Goal: Task Accomplishment & Management: Complete application form

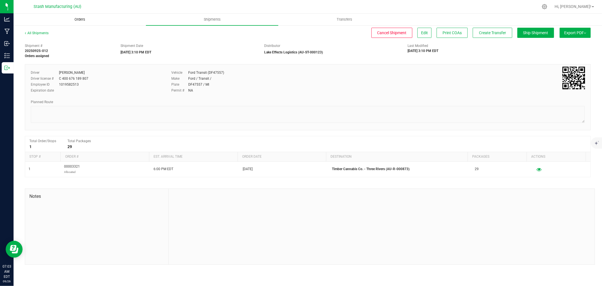
click at [78, 22] on uib-tab-heading "Orders" at bounding box center [80, 19] width 132 height 11
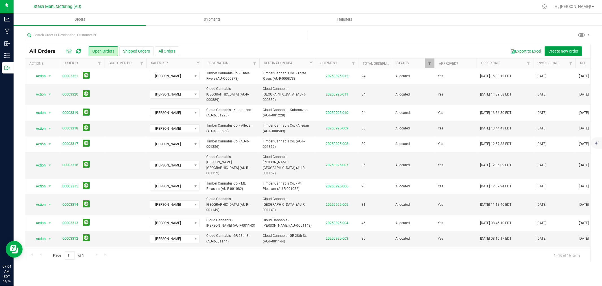
click at [558, 49] on span "Create new order" at bounding box center [564, 51] width 30 height 5
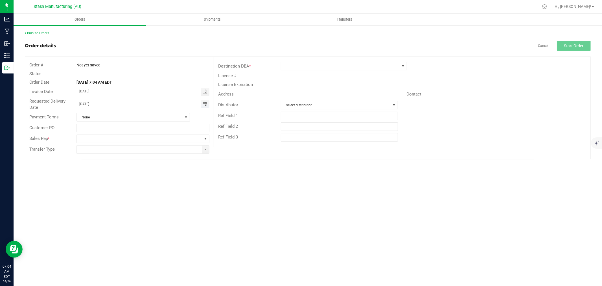
click at [204, 105] on span "Toggle calendar" at bounding box center [205, 104] width 5 height 5
click at [112, 170] on span "29" at bounding box center [110, 169] width 8 height 9
type input "[DATE]"
click at [205, 138] on span at bounding box center [205, 138] width 5 height 5
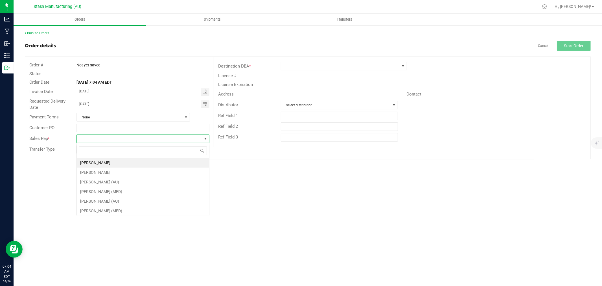
scroll to position [8, 133]
click at [133, 163] on li "[PERSON_NAME]" at bounding box center [143, 163] width 132 height 10
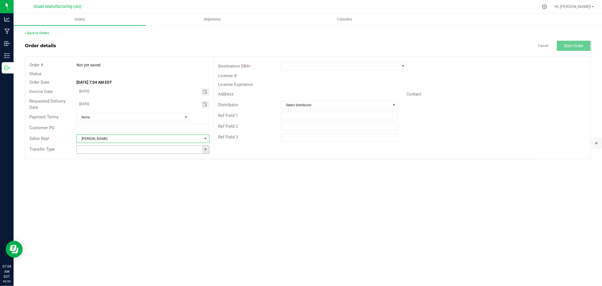
click at [204, 151] on span at bounding box center [205, 149] width 5 height 5
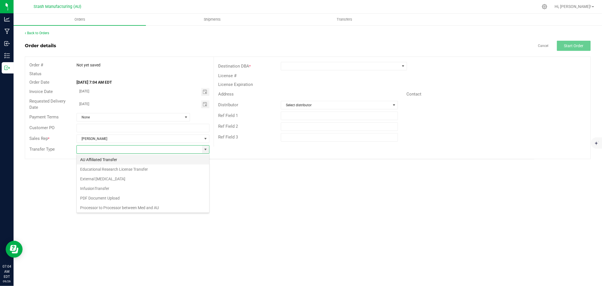
click at [126, 162] on li "AU Affiliated Transfer" at bounding box center [143, 160] width 132 height 10
type input "AU Affiliated Transfer"
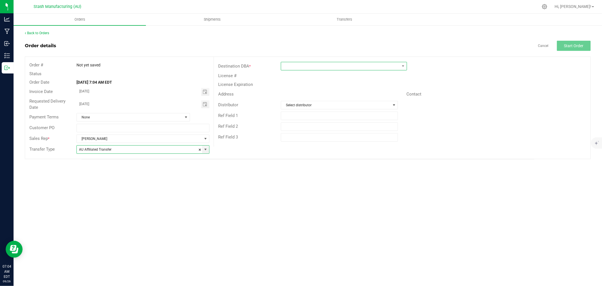
click at [296, 64] on span at bounding box center [340, 66] width 119 height 8
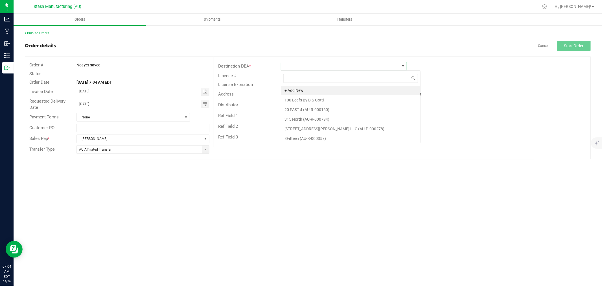
scroll to position [8, 126]
type input "637"
click at [354, 89] on li "Timber Cannabis Co. - Sturgis (AU-R-000637)" at bounding box center [344, 91] width 126 height 10
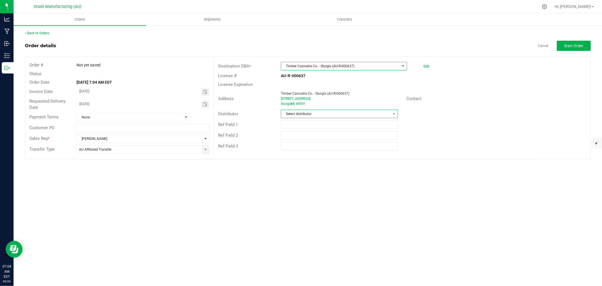
click at [307, 113] on span "Select distributor" at bounding box center [336, 114] width 110 height 8
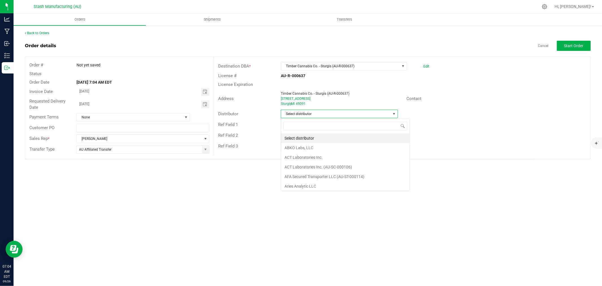
scroll to position [8, 117]
type input "123"
click at [351, 137] on li "Lake Effects Logistics (AU-ST-000123)" at bounding box center [339, 138] width 117 height 10
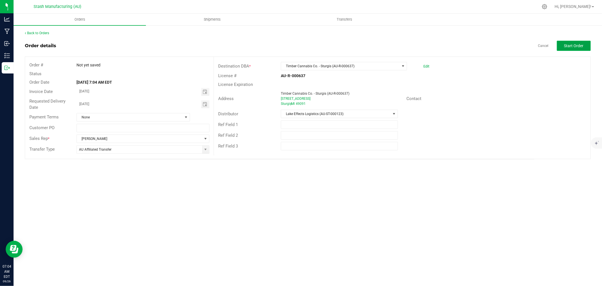
click at [577, 49] on button "Start Order" at bounding box center [574, 46] width 34 height 10
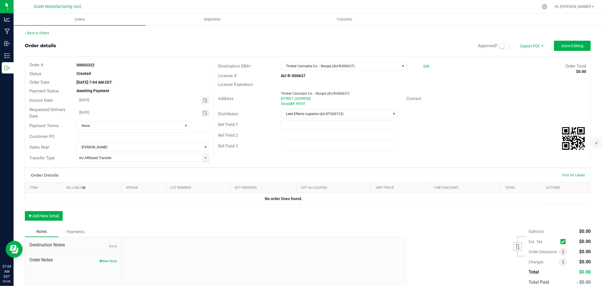
click at [502, 45] on span at bounding box center [504, 46] width 11 height 6
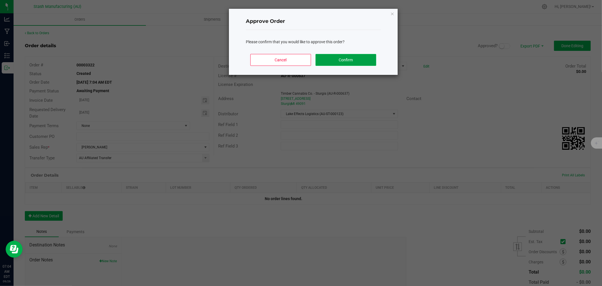
click at [370, 55] on button "Confirm" at bounding box center [346, 60] width 61 height 12
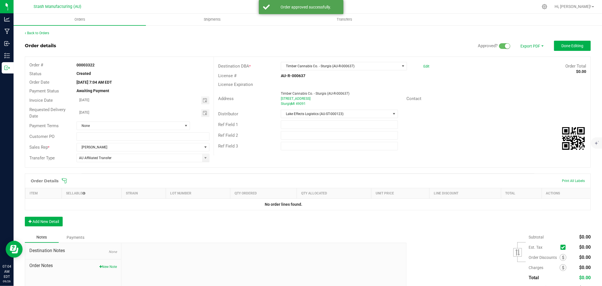
click at [65, 180] on icon at bounding box center [65, 181] width 6 height 6
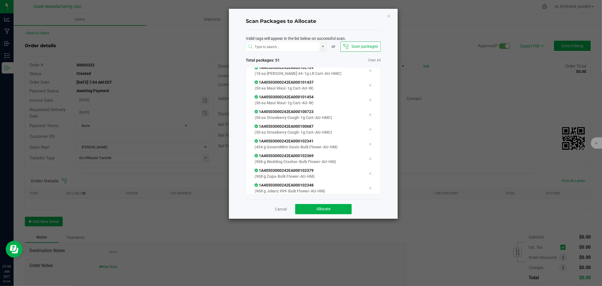
scroll to position [683, 0]
click at [323, 209] on span "Allocate" at bounding box center [323, 208] width 14 height 5
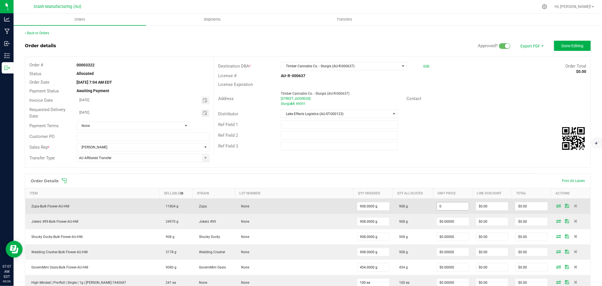
click at [442, 208] on input "0" at bounding box center [453, 206] width 32 height 8
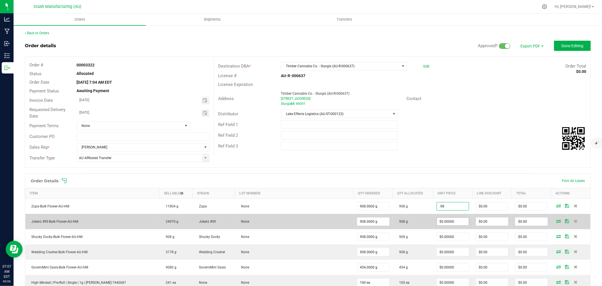
type input "$0.98000"
type input "$889.84"
click at [449, 222] on input "0" at bounding box center [453, 221] width 32 height 8
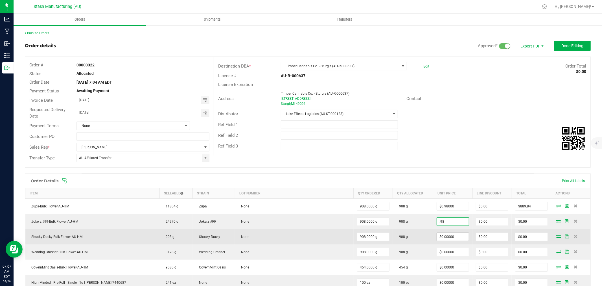
type input "$0.98000"
type input "$889.84"
click at [442, 236] on input "0" at bounding box center [453, 237] width 32 height 8
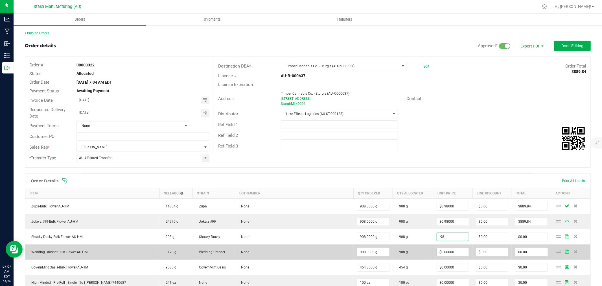
type input "$0.98000"
type input "$889.84"
click at [447, 250] on input "0" at bounding box center [453, 252] width 32 height 8
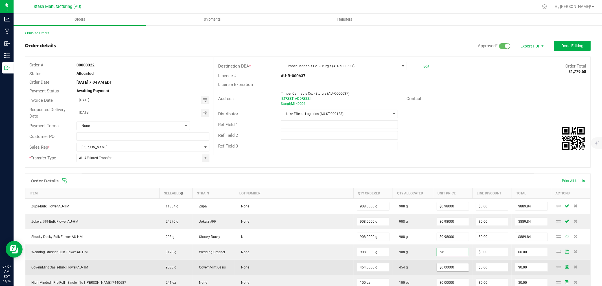
type input "$0.98000"
type input "$889.84"
click at [447, 265] on input "0" at bounding box center [453, 267] width 32 height 8
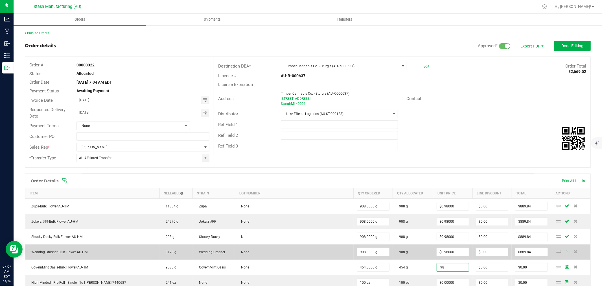
click at [408, 253] on td "908 g" at bounding box center [413, 251] width 40 height 15
type input "$0.98000"
type input "$444.92"
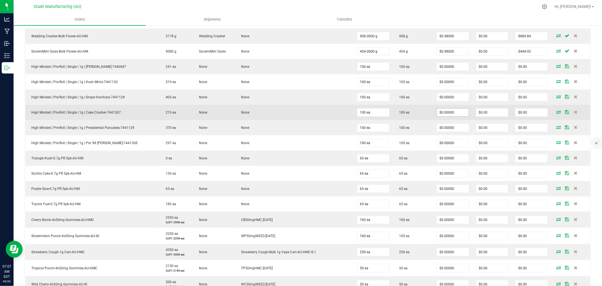
scroll to position [219, 0]
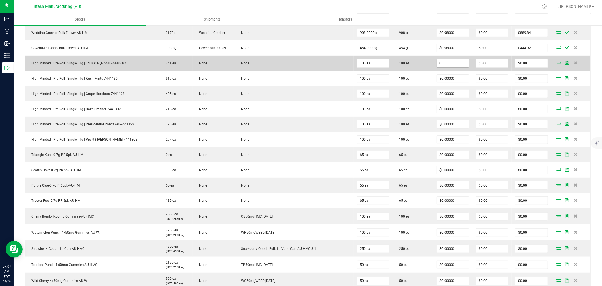
click at [445, 62] on input "0" at bounding box center [453, 63] width 32 height 8
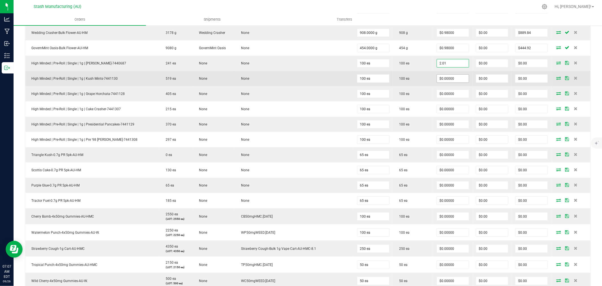
click at [439, 83] on span "$0.00000" at bounding box center [453, 78] width 32 height 8
type input "$2.01000"
type input "$201.00"
click at [446, 78] on input "0" at bounding box center [453, 79] width 32 height 8
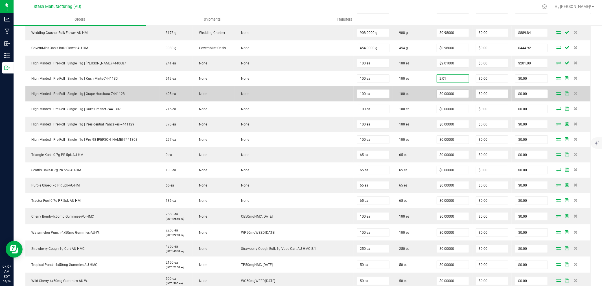
type input "$2.01000"
type input "$201.00"
click at [444, 94] on input "0" at bounding box center [453, 94] width 32 height 8
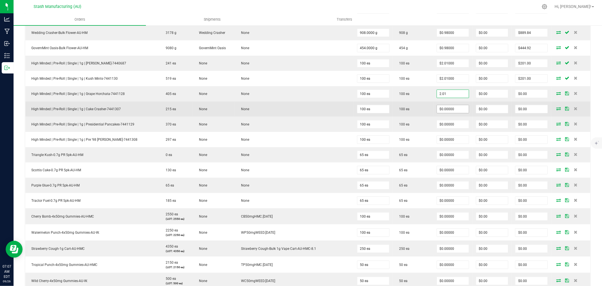
type input "$2.01000"
type input "$201.00"
click at [440, 108] on input "0" at bounding box center [453, 109] width 32 height 8
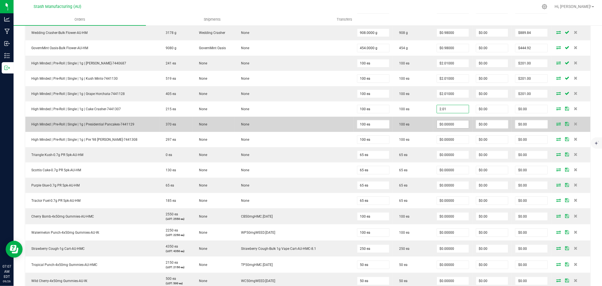
type input "$2.01000"
type input "$201.00"
click at [443, 126] on input "0" at bounding box center [453, 124] width 32 height 8
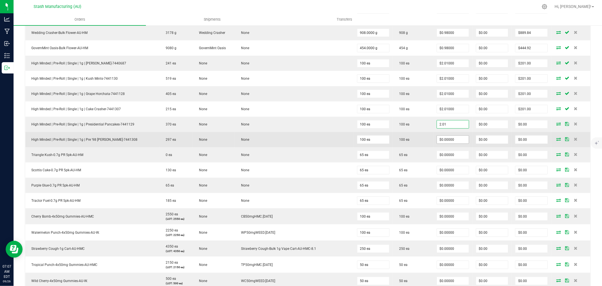
type input "$2.01000"
type input "$201.00"
click at [445, 142] on input "0" at bounding box center [453, 140] width 32 height 8
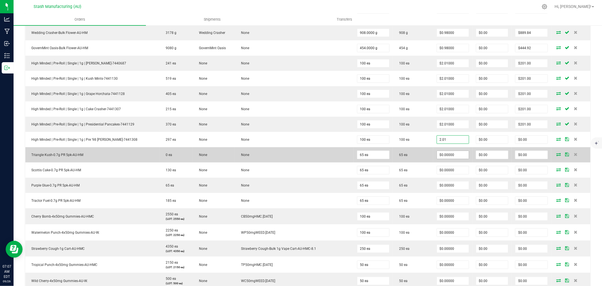
type input "$2.01000"
type input "$201.00"
click at [443, 155] on input "0" at bounding box center [453, 155] width 32 height 8
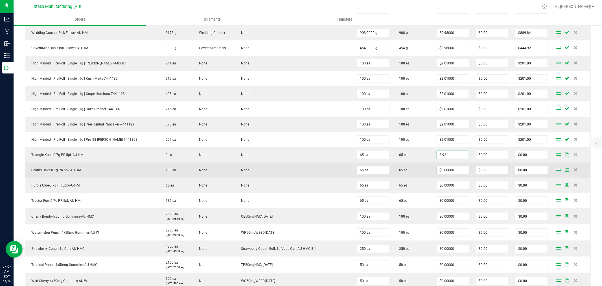
type input "$3.92000"
type input "$254.80"
click at [445, 170] on input "0" at bounding box center [453, 170] width 32 height 8
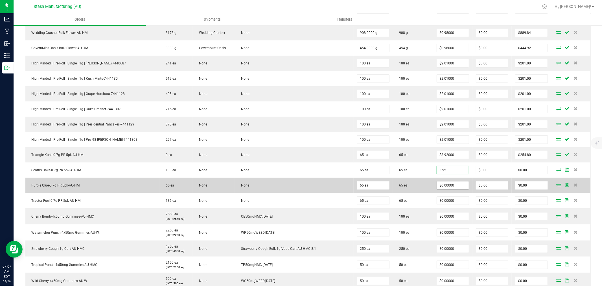
type input "$3.92000"
type input "$254.80"
click at [444, 186] on input "0" at bounding box center [453, 185] width 32 height 8
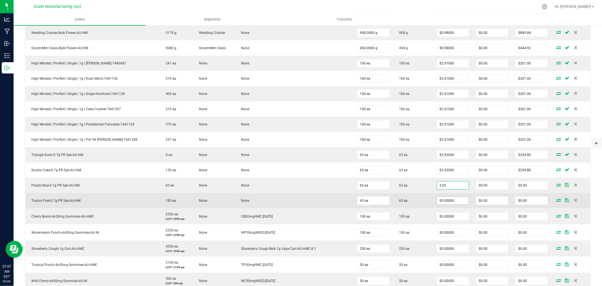
type input "$3.92000"
type input "$254.80"
click at [444, 202] on input "0" at bounding box center [453, 200] width 32 height 8
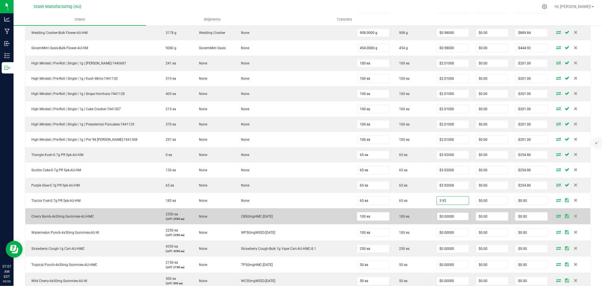
type input "$3.92000"
type input "$254.80"
click at [437, 217] on input "0" at bounding box center [453, 216] width 32 height 8
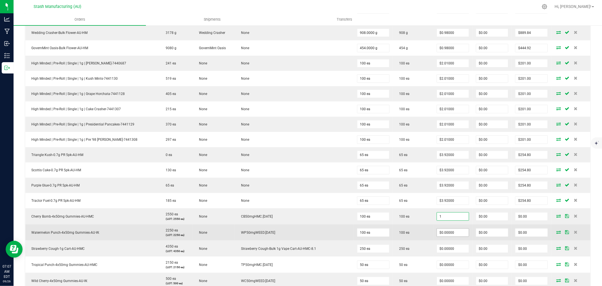
type input "$1.00000"
type input "$100.00"
click at [439, 230] on input "0" at bounding box center [453, 232] width 32 height 8
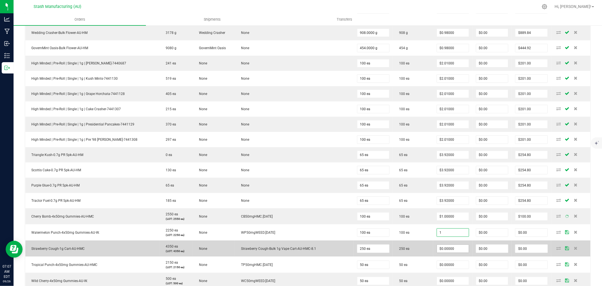
type input "$1.00000"
type input "$100.00"
click at [443, 248] on input "0" at bounding box center [453, 248] width 32 height 8
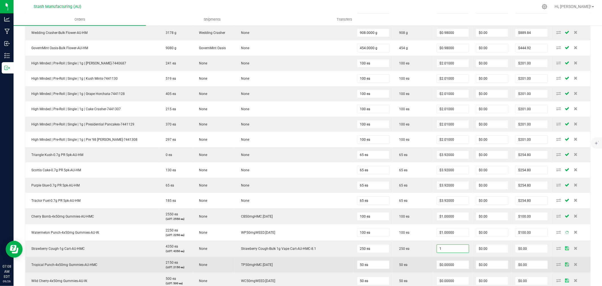
type input "$1.00000"
type input "$250.00"
click at [442, 261] on td "$0.00000" at bounding box center [452, 264] width 39 height 16
click at [444, 268] on input "$0.00000" at bounding box center [453, 265] width 32 height 8
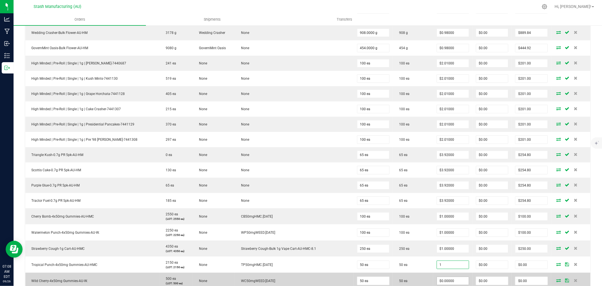
click at [443, 279] on input "$0.00000" at bounding box center [453, 281] width 32 height 8
type input "$1.00000"
type input "$50.00"
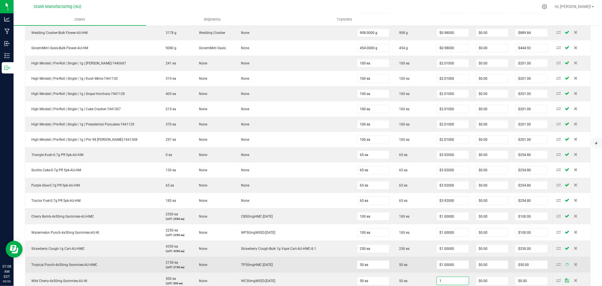
type input "$1.00000"
type input "$50.00"
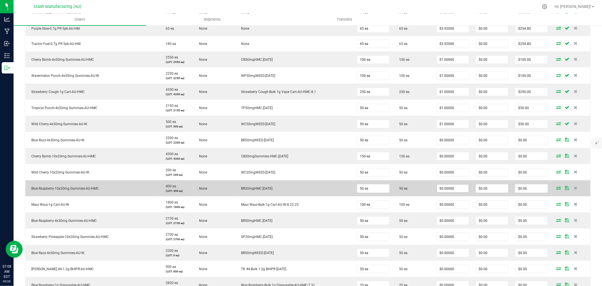
scroll to position [376, 0]
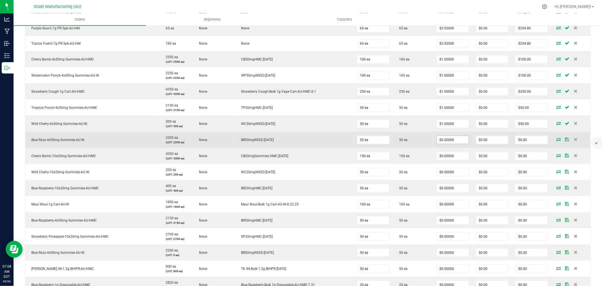
click at [450, 142] on input "$0.00000" at bounding box center [453, 140] width 32 height 8
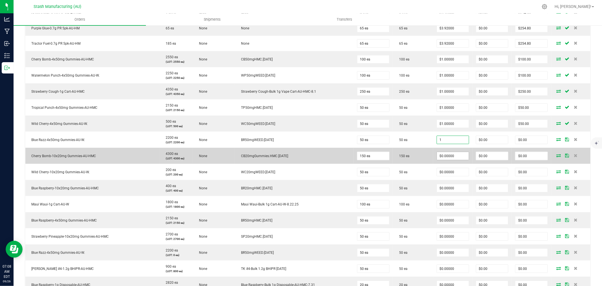
type input "$1.00000"
type input "$50.00"
click at [449, 157] on input "0" at bounding box center [453, 156] width 32 height 8
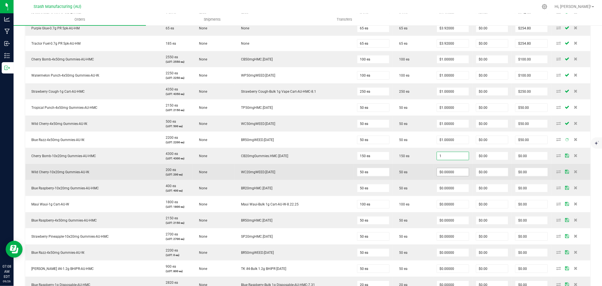
type input "$1.00000"
type input "$150.00"
click at [449, 173] on input "0" at bounding box center [453, 172] width 32 height 8
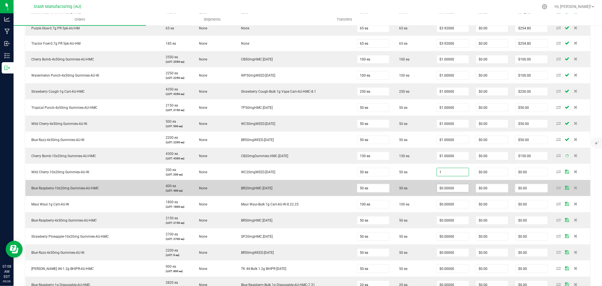
click at [445, 187] on input "$0.00000" at bounding box center [453, 188] width 32 height 8
type input "$1.00000"
type input "$50.00"
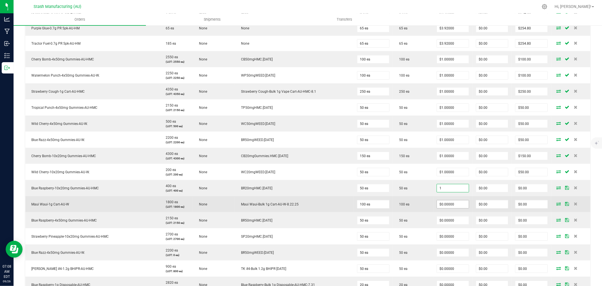
click at [444, 205] on input "$0.00000" at bounding box center [453, 204] width 32 height 8
type input "$1.00000"
type input "$50.00"
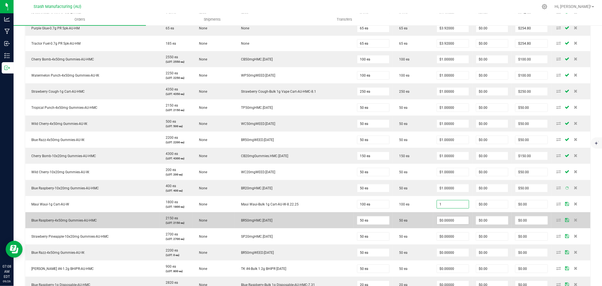
type input "$1.00000"
type input "$100.00"
click at [445, 221] on input "0" at bounding box center [453, 220] width 32 height 8
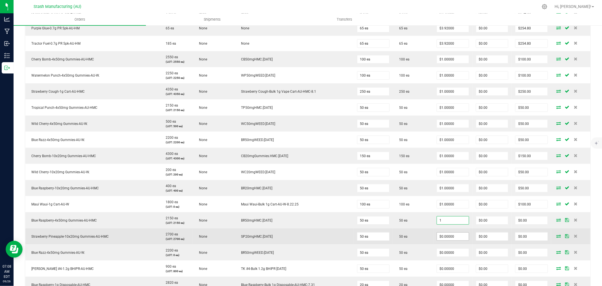
type input "$1.00000"
type input "$50.00"
click at [444, 237] on input "0" at bounding box center [453, 236] width 32 height 8
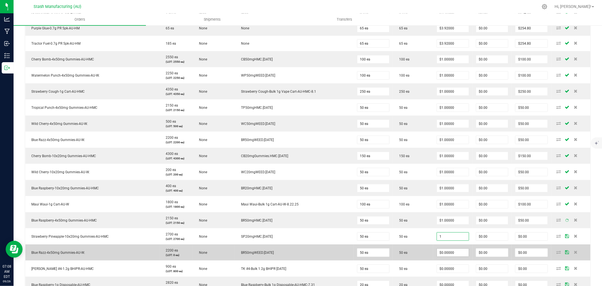
type input "$1.00000"
type input "$50.00"
click at [442, 255] on input "0" at bounding box center [453, 252] width 32 height 8
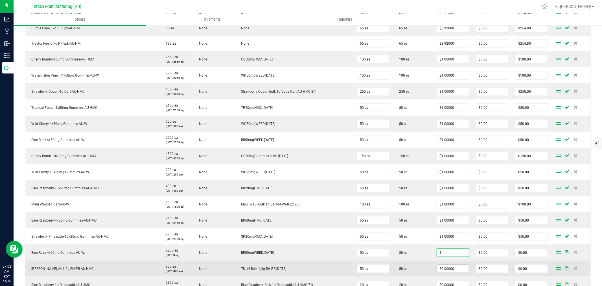
type input "$1.00000"
type input "$50.00"
click at [446, 268] on input "0" at bounding box center [453, 269] width 32 height 8
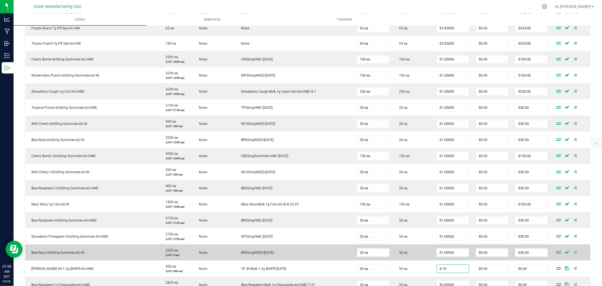
type input "$4.19000"
type input "$209.50"
click at [405, 260] on td "50 ea" at bounding box center [413, 252] width 40 height 16
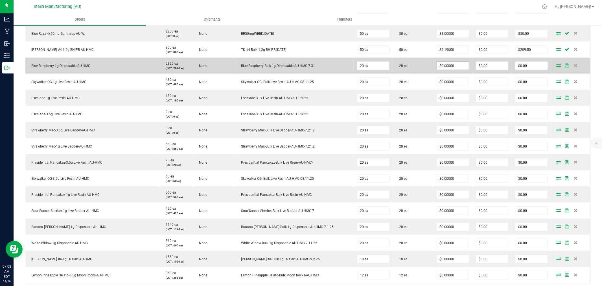
scroll to position [595, 0]
click at [446, 67] on input "0" at bounding box center [453, 66] width 32 height 8
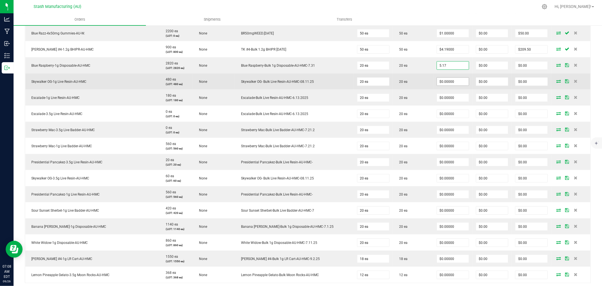
type input "$5.17000"
type input "$103.40"
click at [440, 85] on input "0" at bounding box center [453, 82] width 32 height 8
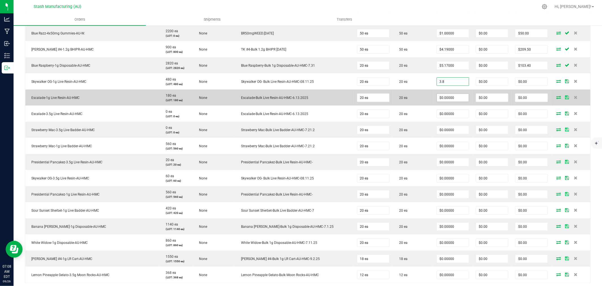
type input "$3.80000"
type input "$76.00"
click at [438, 98] on input "0" at bounding box center [453, 98] width 32 height 8
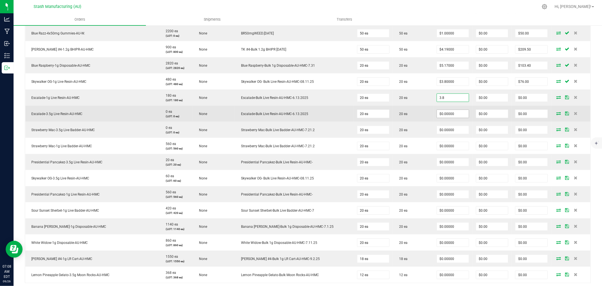
type input "$3.80000"
type input "$76.00"
click at [438, 112] on input "0" at bounding box center [453, 114] width 32 height 8
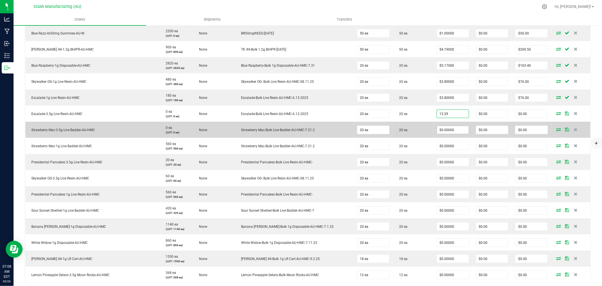
type input "$13.29000"
type input "$265.80"
click at [437, 131] on input "0" at bounding box center [453, 130] width 32 height 8
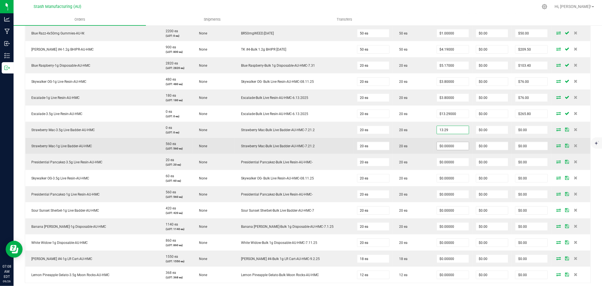
type input "$13.29000"
type input "$265.80"
click at [437, 147] on input "0" at bounding box center [453, 146] width 32 height 8
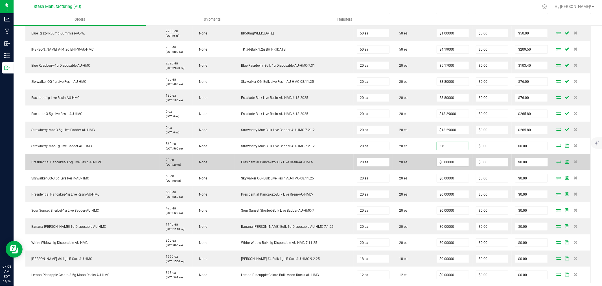
type input "$3.80000"
type input "$76.00"
click at [437, 162] on input "0" at bounding box center [453, 162] width 32 height 8
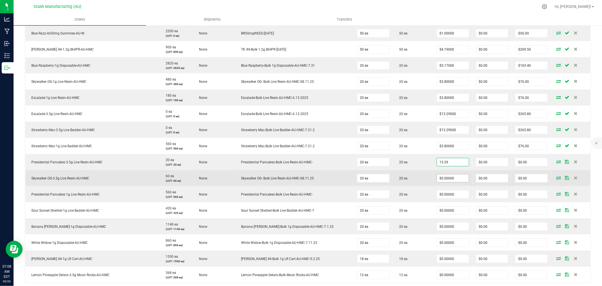
type input "$13.29000"
type input "$265.80"
click at [437, 178] on input "0" at bounding box center [453, 178] width 32 height 8
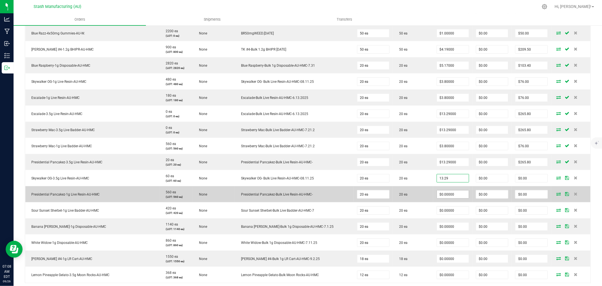
type input "$13.29000"
type input "$265.80"
click at [439, 197] on input "0" at bounding box center [453, 194] width 32 height 8
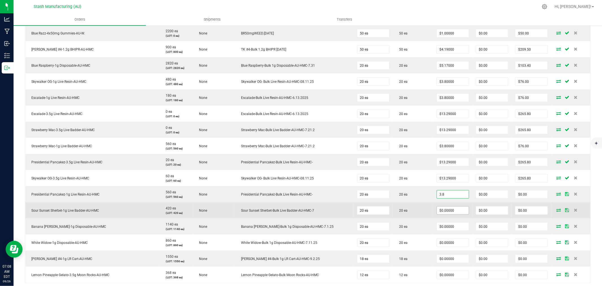
type input "$3.80000"
type input "$76.00"
click at [443, 211] on input "0" at bounding box center [453, 210] width 32 height 8
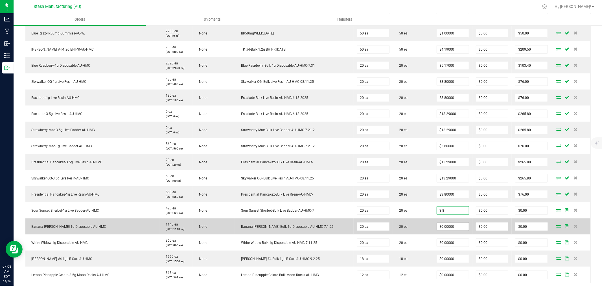
type input "$3.80000"
type input "$76.00"
click at [445, 228] on input "0" at bounding box center [453, 226] width 32 height 8
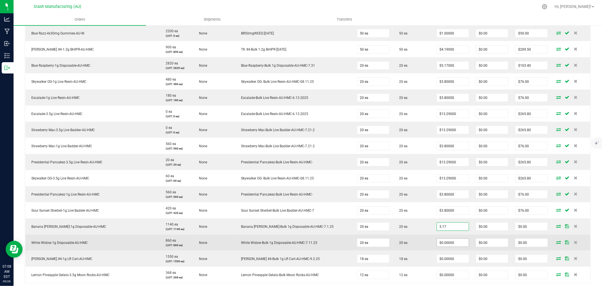
type input "$5.17000"
type input "$103.40"
click at [443, 244] on input "0" at bounding box center [453, 243] width 32 height 8
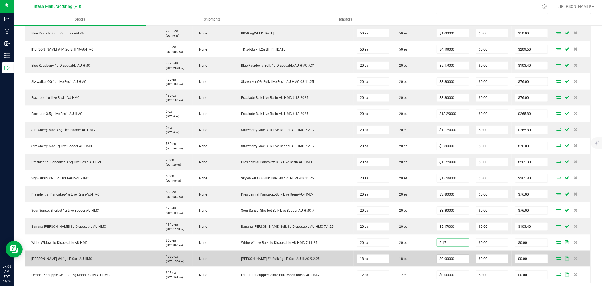
type input "$5.17000"
type input "$103.40"
click at [447, 261] on input "0" at bounding box center [453, 259] width 32 height 8
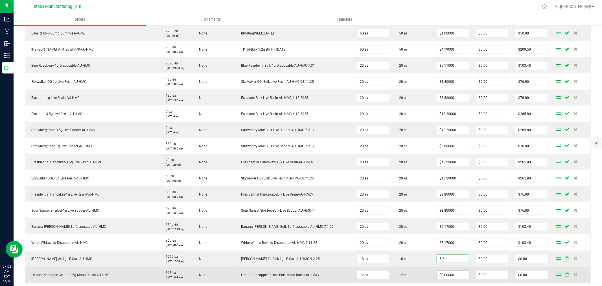
type input "$6.20000"
type input "$111.60"
click at [442, 276] on input "0" at bounding box center [453, 275] width 32 height 8
type input "$13.52000"
type input "$162.24"
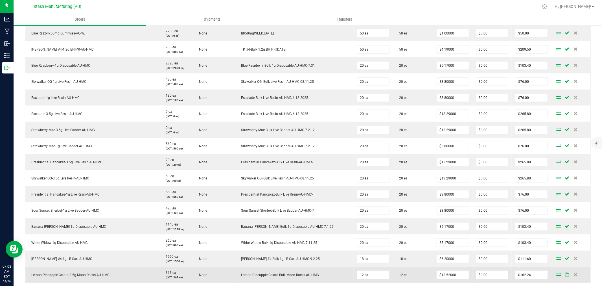
click at [421, 272] on td "12 ea" at bounding box center [413, 275] width 40 height 16
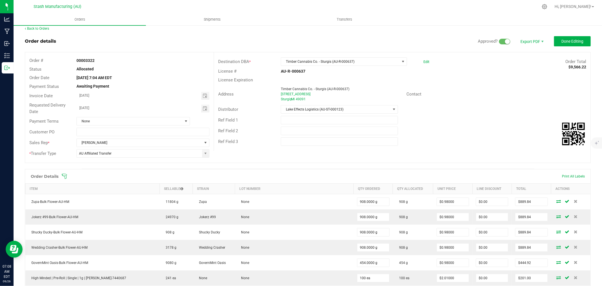
scroll to position [0, 0]
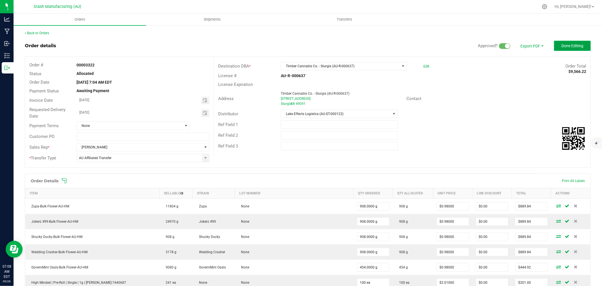
click at [554, 49] on button "Done Editing" at bounding box center [572, 46] width 37 height 10
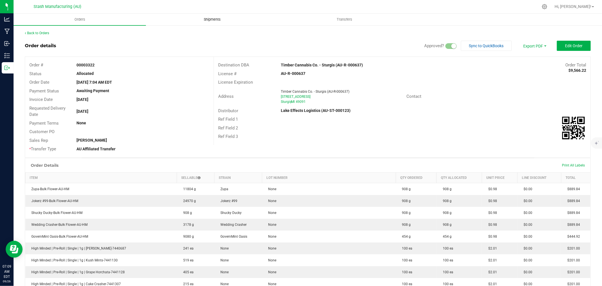
click at [205, 19] on span "Shipments" at bounding box center [212, 19] width 32 height 5
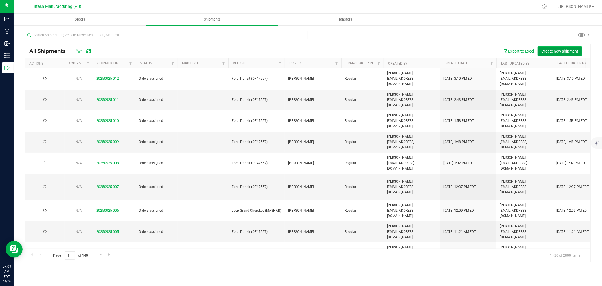
click at [545, 52] on span "Create new shipment" at bounding box center [559, 51] width 37 height 5
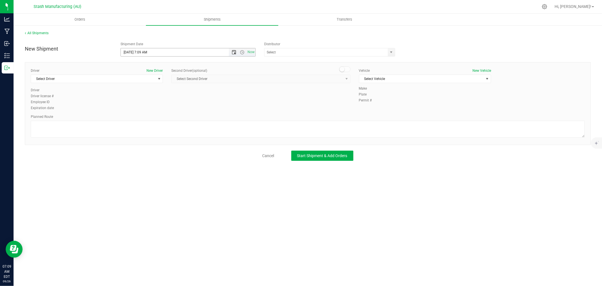
click at [233, 50] on span "Open the date view" at bounding box center [234, 52] width 5 height 5
drag, startPoint x: 134, startPoint y: 117, endPoint x: 152, endPoint y: 111, distance: 18.8
click at [135, 117] on link "29" at bounding box center [134, 118] width 8 height 9
type input "[DATE] 7:09 AM"
click at [275, 52] on input "text" at bounding box center [325, 52] width 120 height 8
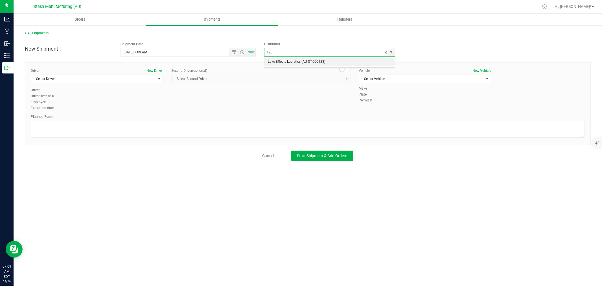
click at [294, 61] on li "Lake Effects Logistics (AU-ST-000123)" at bounding box center [330, 62] width 130 height 8
type input "Lake Effects Logistics (AU-ST-000123)"
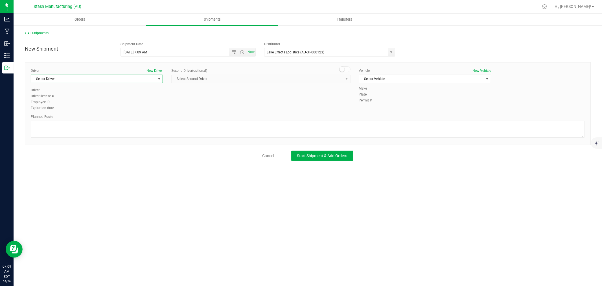
click at [121, 77] on span "Select Driver" at bounding box center [93, 79] width 124 height 8
click at [62, 151] on li "[PERSON_NAME]" at bounding box center [97, 152] width 132 height 8
click at [364, 79] on span "Select Vehicle" at bounding box center [421, 79] width 124 height 8
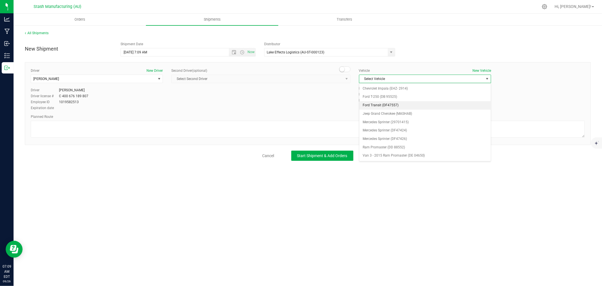
click at [398, 106] on li "Ford Transit (DF47557)" at bounding box center [425, 105] width 132 height 8
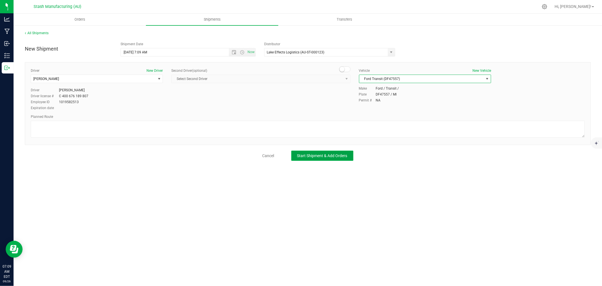
click at [318, 158] on button "Start Shipment & Add Orders" at bounding box center [322, 155] width 62 height 10
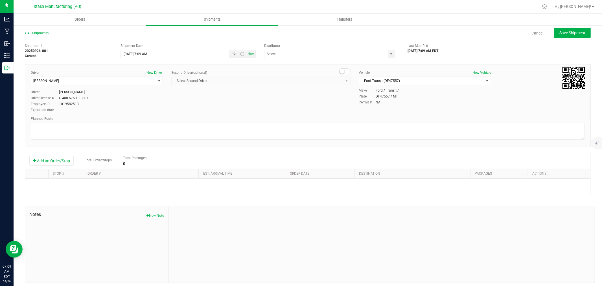
type input "Lake Effects Logistics (AU-ST-000123)"
click at [50, 157] on button "Add an Order/Stop" at bounding box center [51, 161] width 44 height 10
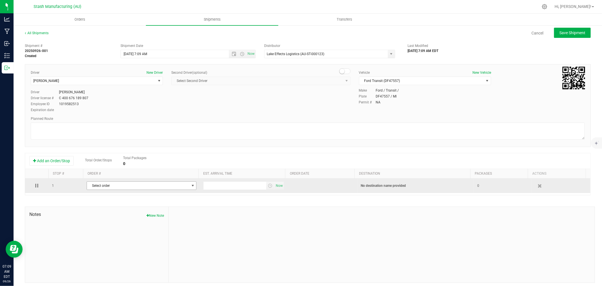
click at [136, 188] on span "Select order" at bounding box center [138, 186] width 102 height 8
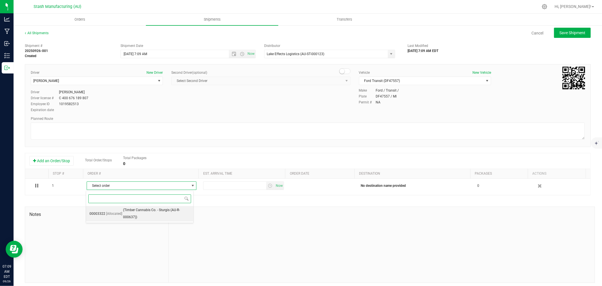
click at [150, 214] on span "(Timber Cannabis Co. - Sturgis (AU-R-000637))" at bounding box center [156, 213] width 67 height 14
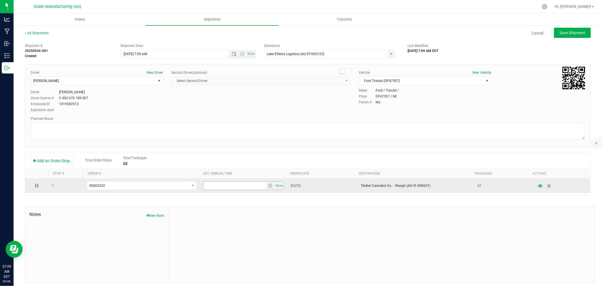
click at [218, 186] on input "text" at bounding box center [235, 186] width 63 height 8
type input "6:00 PM"
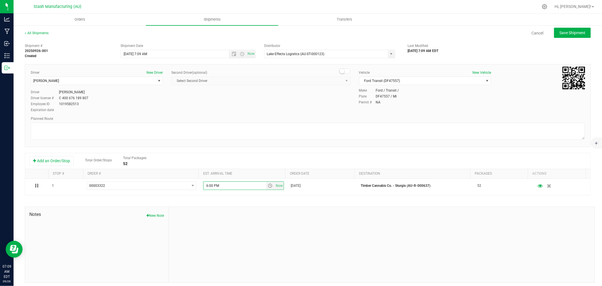
drag, startPoint x: 264, startPoint y: 220, endPoint x: 267, endPoint y: 221, distance: 2.9
click at [265, 220] on div at bounding box center [382, 245] width 426 height 76
click at [578, 35] on button "Save Shipment" at bounding box center [572, 33] width 37 height 10
type input "[DATE] 11:09 AM"
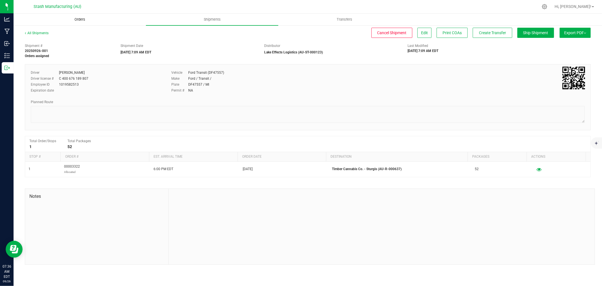
click at [67, 22] on uib-tab-heading "Orders" at bounding box center [80, 19] width 132 height 11
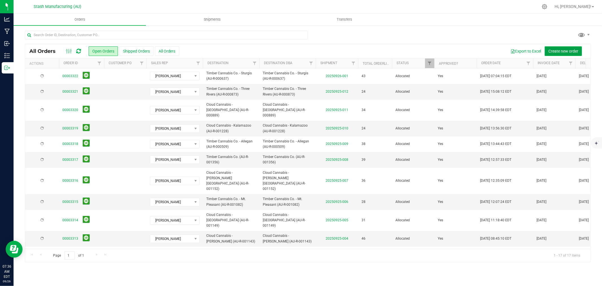
click at [565, 51] on span "Create new order" at bounding box center [564, 51] width 30 height 5
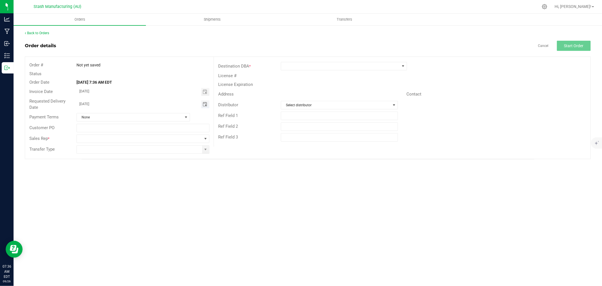
click at [205, 103] on span "Toggle calendar" at bounding box center [205, 104] width 5 height 5
click at [109, 170] on span "29" at bounding box center [110, 169] width 8 height 9
type input "[DATE]"
click at [199, 138] on span at bounding box center [139, 139] width 125 height 8
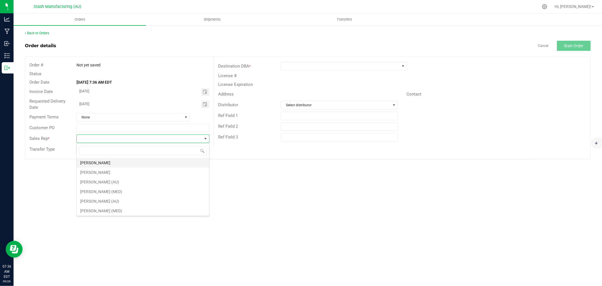
scroll to position [8, 133]
click at [146, 161] on li "[PERSON_NAME]" at bounding box center [143, 163] width 132 height 10
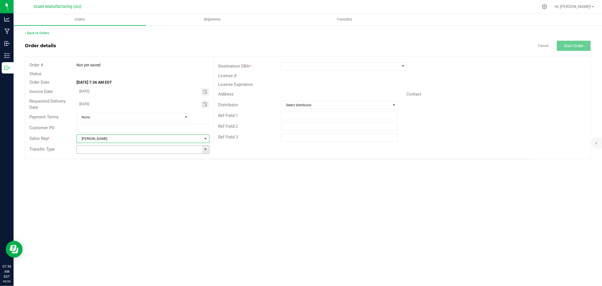
click at [205, 150] on span at bounding box center [205, 149] width 5 height 5
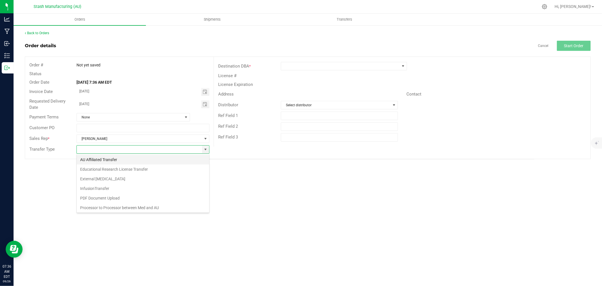
click at [156, 161] on li "AU Affiliated Transfer" at bounding box center [143, 160] width 132 height 10
type input "AU Affiliated Transfer"
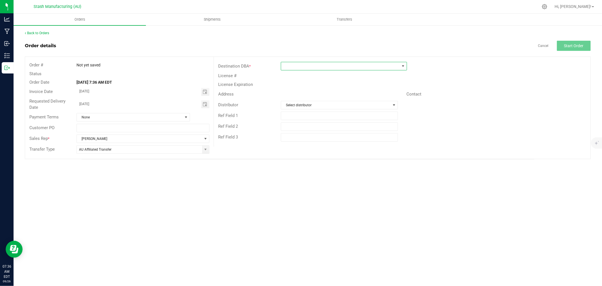
click at [299, 68] on span at bounding box center [340, 66] width 119 height 8
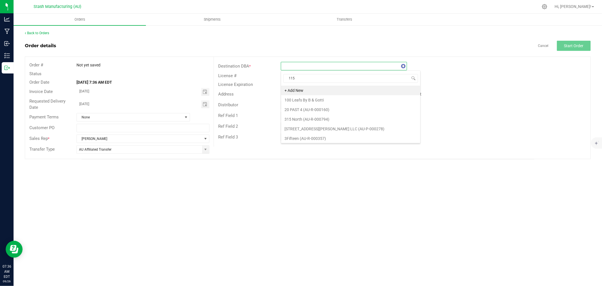
type input "1151"
click at [337, 93] on li "Cloud Cannabis - Utica (AU-R-001151)" at bounding box center [344, 91] width 126 height 10
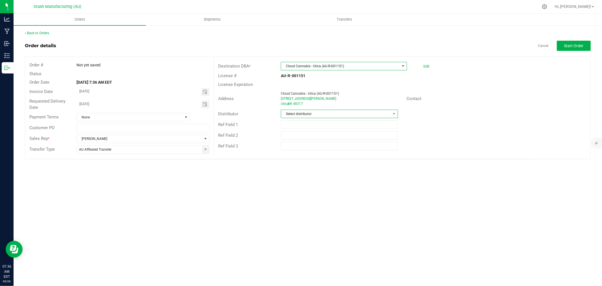
click at [330, 115] on span "Select distributor" at bounding box center [336, 114] width 110 height 8
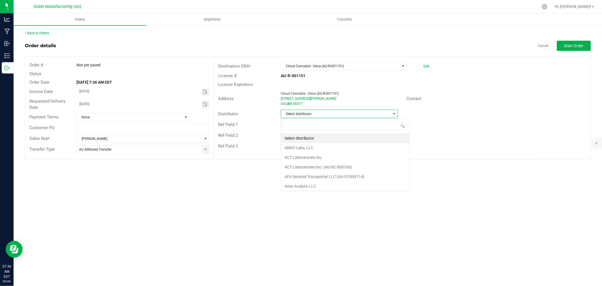
scroll to position [8, 117]
type input "123"
click at [353, 139] on li "Lake Effects Logistics (AU-ST-000123)" at bounding box center [339, 138] width 117 height 10
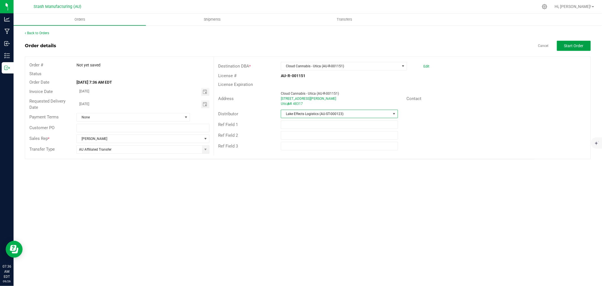
click at [576, 44] on span "Start Order" at bounding box center [573, 45] width 19 height 5
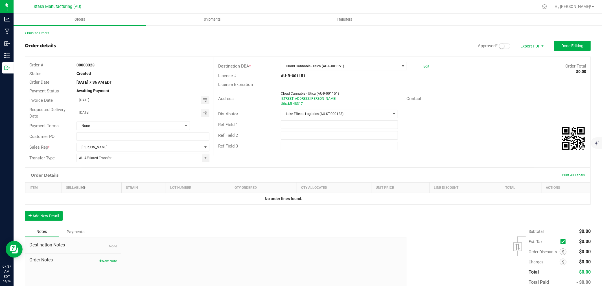
click at [499, 46] on small at bounding box center [501, 45] width 5 height 5
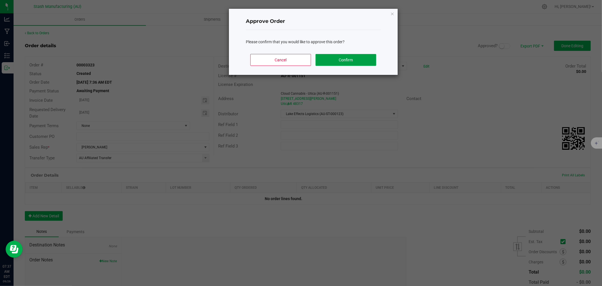
click at [354, 61] on button "Confirm" at bounding box center [346, 60] width 61 height 12
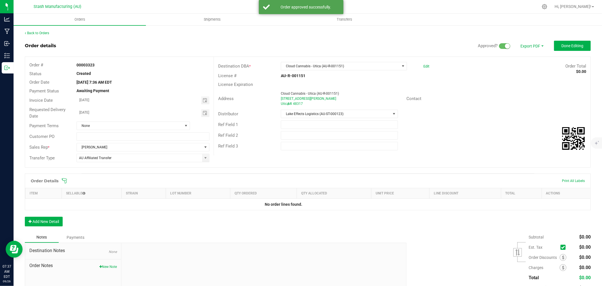
click at [64, 181] on icon at bounding box center [64, 180] width 5 height 5
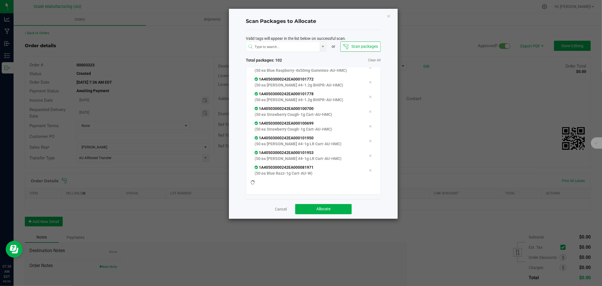
scroll to position [1506, 0]
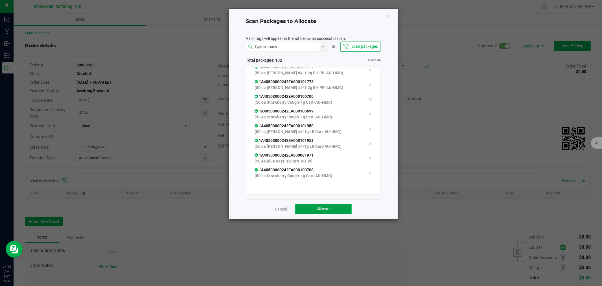
click at [326, 209] on span "Allocate" at bounding box center [323, 208] width 14 height 5
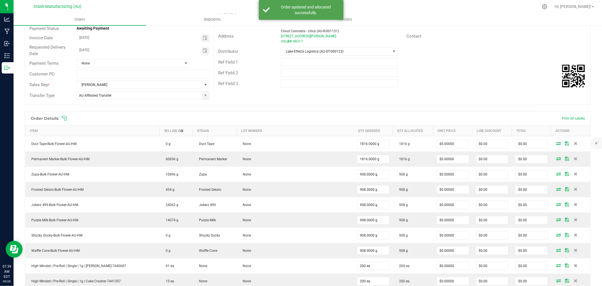
scroll to position [63, 0]
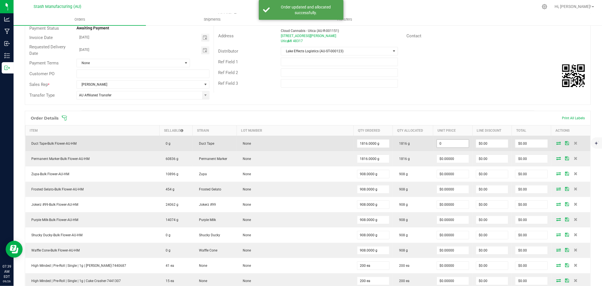
click at [445, 141] on input "0" at bounding box center [453, 143] width 32 height 8
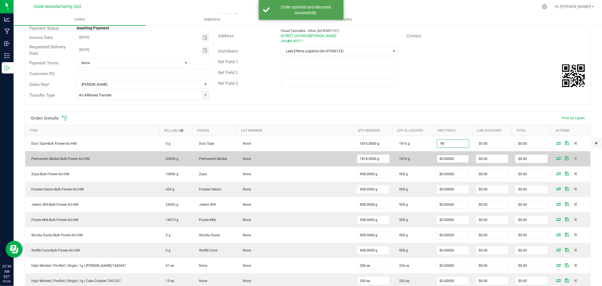
type input "$0.98000"
type input "$1,779.68"
click at [448, 159] on input "0" at bounding box center [453, 159] width 32 height 8
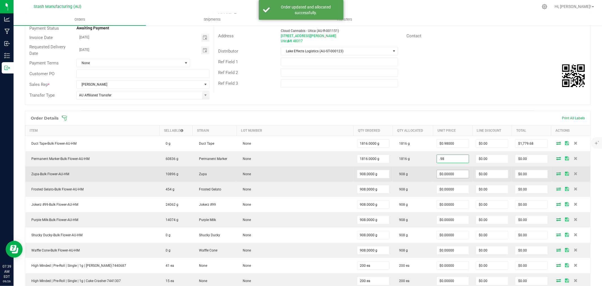
type input "$0.98000"
type input "$1,779.68"
click at [448, 171] on input "0" at bounding box center [453, 174] width 32 height 8
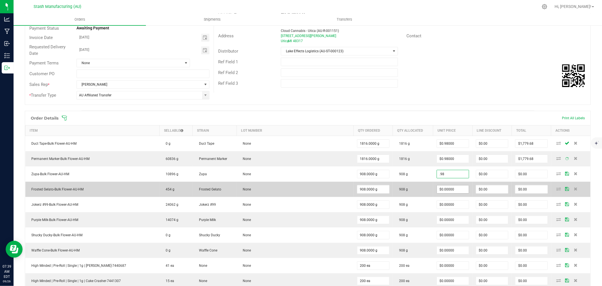
type input "$0.98000"
type input "$889.84"
click at [453, 187] on input "0" at bounding box center [453, 189] width 32 height 8
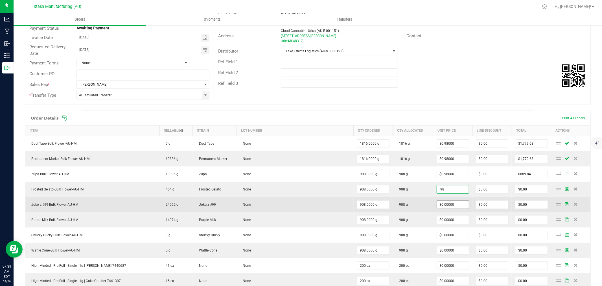
type input "$0.98000"
type input "$889.84"
click at [451, 202] on input "0" at bounding box center [453, 204] width 32 height 8
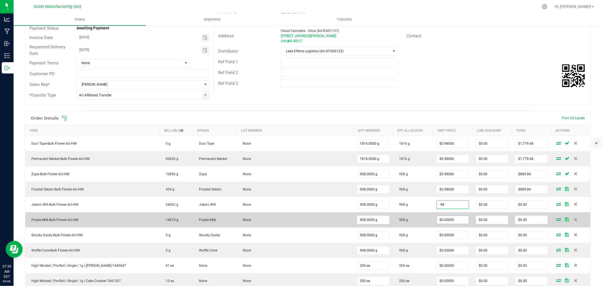
type input "$0.98000"
type input "$889.84"
drag, startPoint x: 450, startPoint y: 218, endPoint x: 451, endPoint y: 221, distance: 3.8
click at [450, 218] on input "0" at bounding box center [453, 220] width 32 height 8
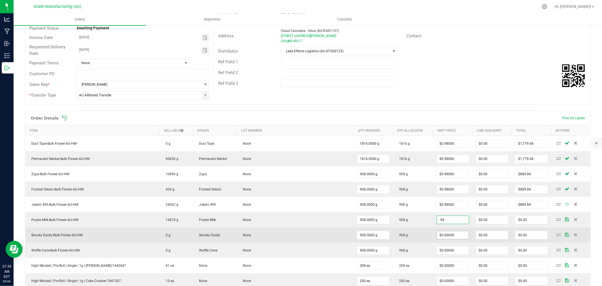
click at [449, 233] on input "$0.00000" at bounding box center [453, 235] width 32 height 8
type input "$0.98000"
type input "$889.84"
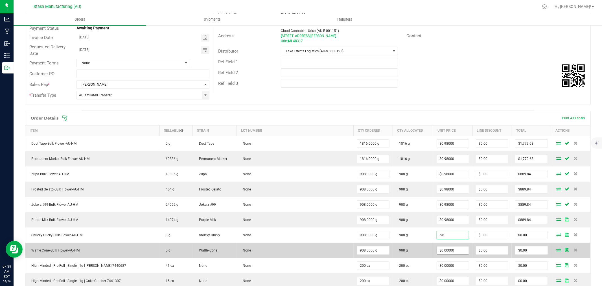
click at [447, 248] on input "$0.00000" at bounding box center [453, 250] width 32 height 8
type input "$0.98000"
type input "$889.84"
type input "$0.98000"
type input "$889.84"
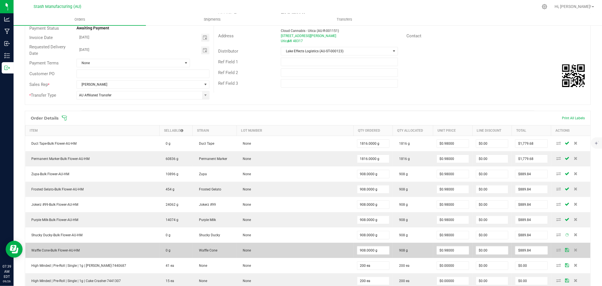
click at [413, 249] on td "908 g" at bounding box center [413, 250] width 40 height 15
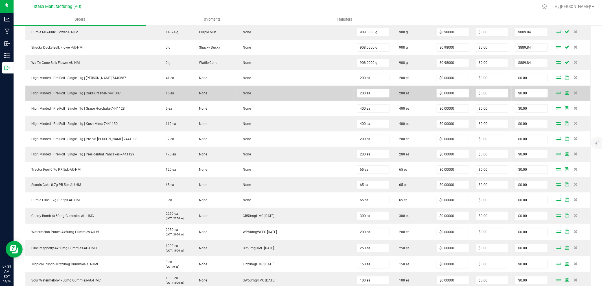
scroll to position [251, 0]
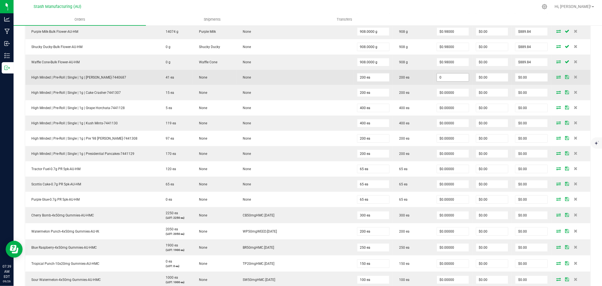
click at [441, 78] on input "0" at bounding box center [453, 77] width 32 height 8
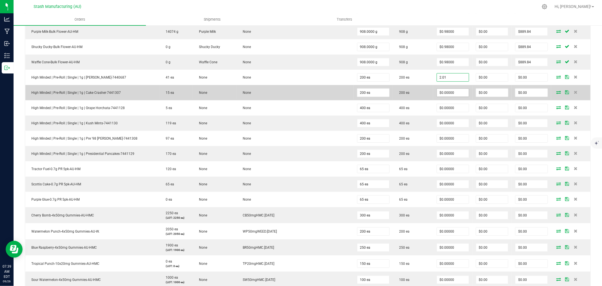
type input "$2.01000"
type input "$402.00"
click at [441, 94] on input "0" at bounding box center [453, 93] width 32 height 8
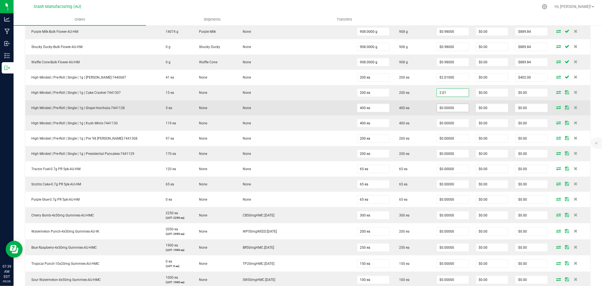
type input "$2.01000"
type input "$402.00"
click at [441, 111] on input "0" at bounding box center [453, 108] width 32 height 8
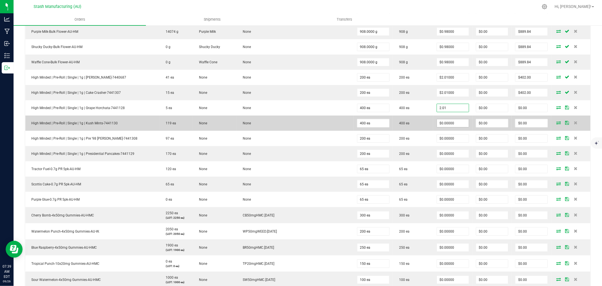
type input "$2.01000"
type input "$804.00"
click at [442, 124] on input "0" at bounding box center [453, 123] width 32 height 8
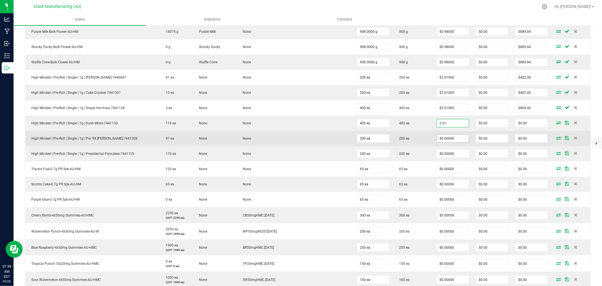
type input "$2.01000"
type input "$804.00"
click at [442, 139] on input "0" at bounding box center [453, 138] width 32 height 8
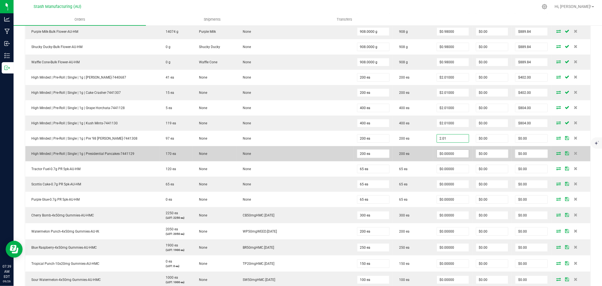
type input "$2.01000"
type input "$402.00"
click at [443, 155] on input "0" at bounding box center [453, 154] width 32 height 8
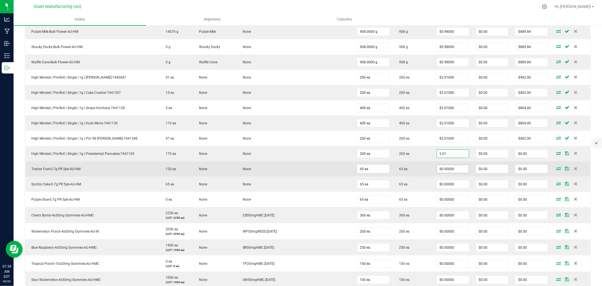
type input "$2.01000"
type input "$402.00"
click at [444, 170] on input "0" at bounding box center [453, 169] width 32 height 8
type input "."
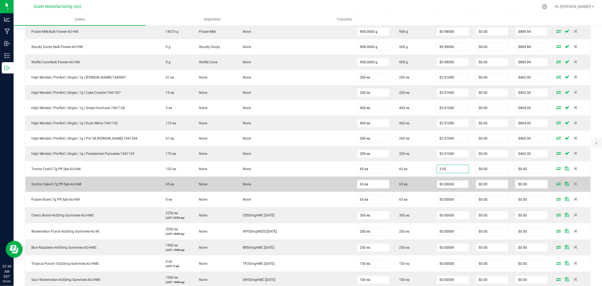
type input "$3.92000"
type input "$254.80"
click at [449, 186] on input "0" at bounding box center [453, 184] width 32 height 8
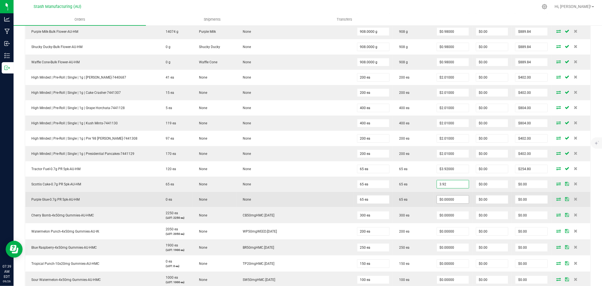
type input "$3.92000"
type input "$254.80"
click at [446, 200] on input "0" at bounding box center [453, 199] width 32 height 8
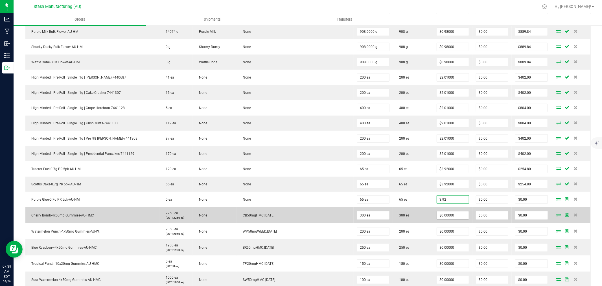
type input "$3.92000"
type input "$254.80"
click at [441, 215] on input "0" at bounding box center [453, 215] width 32 height 8
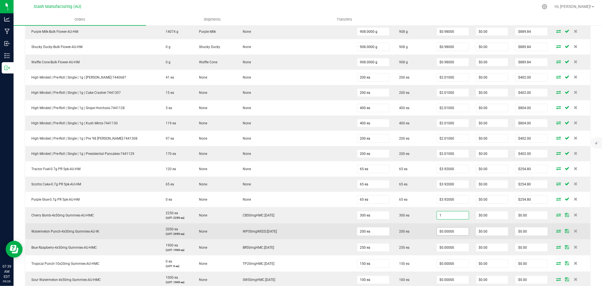
type input "$1.00000"
type input "$300.00"
click at [442, 230] on input "0" at bounding box center [453, 231] width 32 height 8
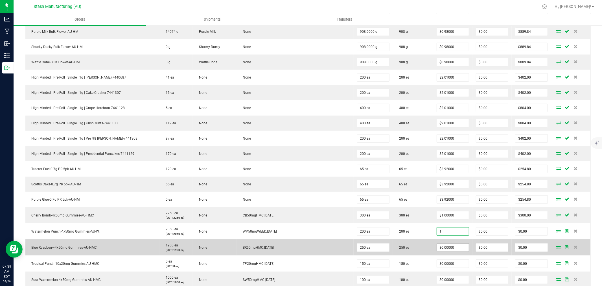
type input "$1.00000"
type input "$200.00"
click at [440, 251] on input "0" at bounding box center [453, 247] width 32 height 8
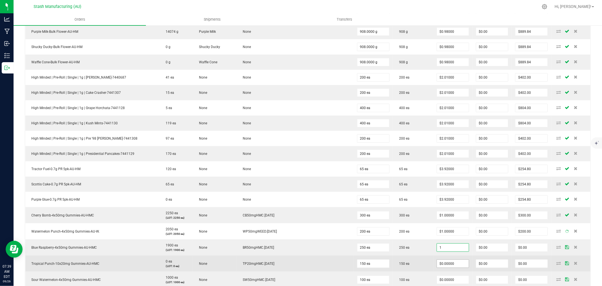
type input "$1.00000"
type input "$250.00"
click at [443, 265] on input "0" at bounding box center [453, 263] width 32 height 8
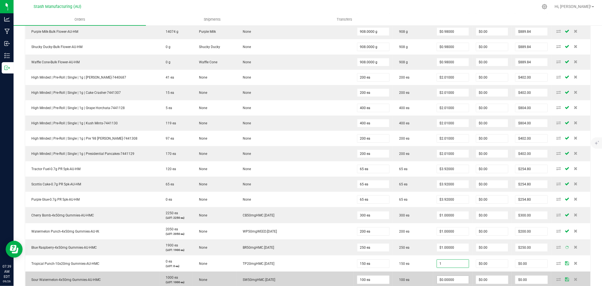
click at [440, 281] on input "$0.00000" at bounding box center [453, 280] width 32 height 8
type input "$1.00000"
type input "$150.00"
type input "$1.00000"
type input "$100.00"
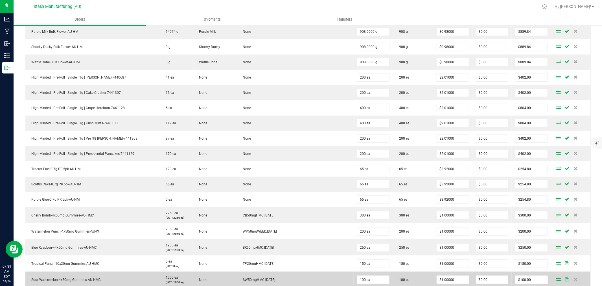
click at [416, 272] on td "100 ea" at bounding box center [413, 279] width 40 height 16
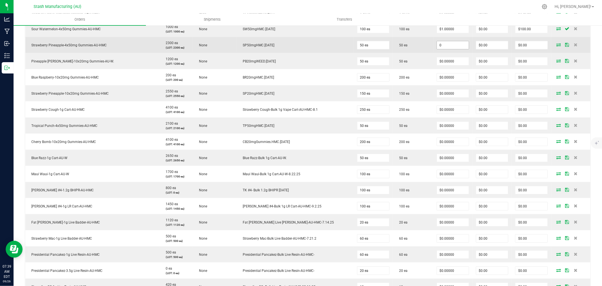
scroll to position [501, 0]
click at [450, 47] on input "0" at bounding box center [453, 45] width 32 height 8
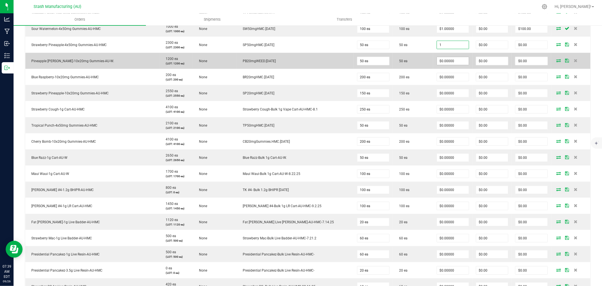
click at [447, 58] on input "$0.00000" at bounding box center [453, 61] width 32 height 8
type input "$1.00000"
type input "$50.00"
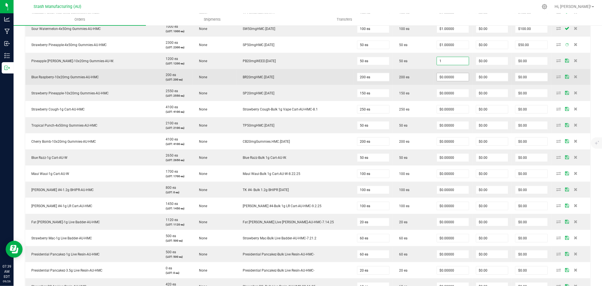
click at [445, 80] on input "$0.00000" at bounding box center [453, 77] width 32 height 8
type input "$1.00000"
type input "$50.00"
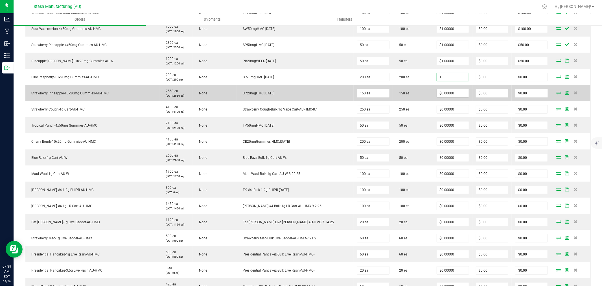
type input "$1.00000"
type input "$200.00"
click at [444, 97] on input "0" at bounding box center [453, 93] width 32 height 8
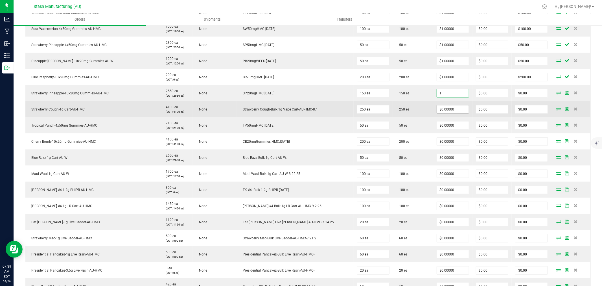
type input "$1.00000"
type input "$150.00"
click at [440, 109] on input "0" at bounding box center [453, 109] width 32 height 8
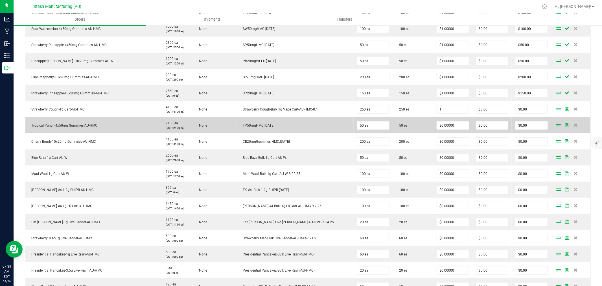
type input "$1.00000"
type input "$250.00"
click at [440, 121] on td "$0.00000" at bounding box center [452, 125] width 39 height 16
click at [442, 130] on span "$0.00000" at bounding box center [453, 125] width 32 height 8
click at [444, 125] on input "0" at bounding box center [453, 125] width 32 height 8
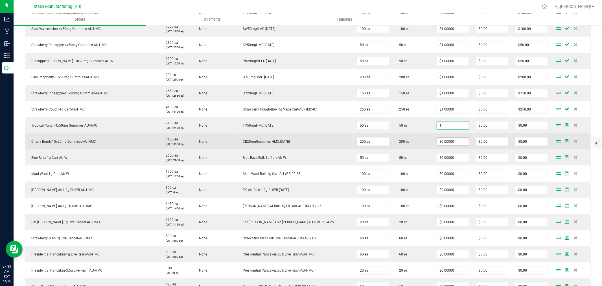
type input "$1.00000"
type input "$50.00"
click at [442, 143] on input "0" at bounding box center [453, 141] width 32 height 8
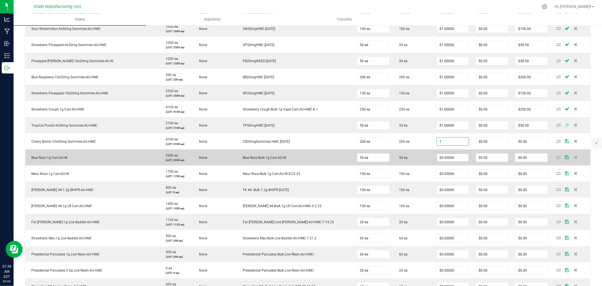
click at [443, 156] on input "$0.00000" at bounding box center [453, 158] width 32 height 8
type input "$1.00000"
type input "$200.00"
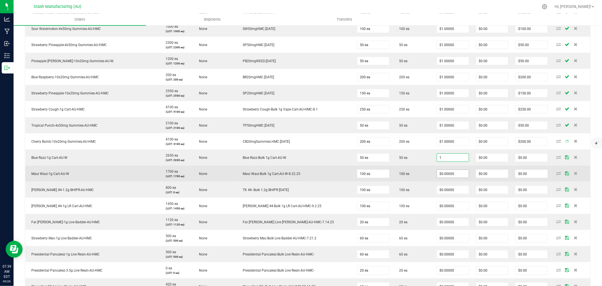
type input "$1.00000"
type input "$50.00"
click at [444, 171] on input "0" at bounding box center [453, 174] width 32 height 8
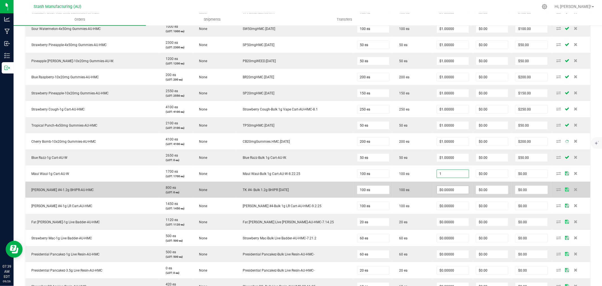
type input "$1.00000"
type input "$100.00"
click at [445, 191] on input "0" at bounding box center [453, 190] width 32 height 8
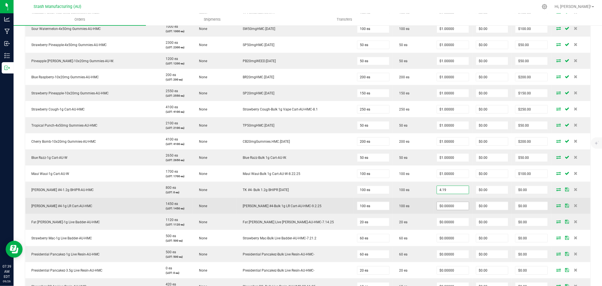
type input "$4.19000"
type input "$419.00"
click at [450, 208] on input "0" at bounding box center [453, 206] width 32 height 8
type input "1"
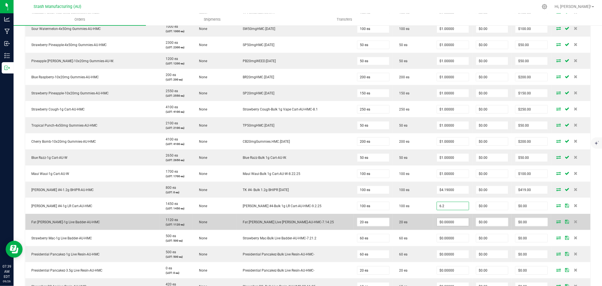
type input "$6.20000"
type input "$620.00"
click at [451, 224] on input "0" at bounding box center [453, 222] width 32 height 8
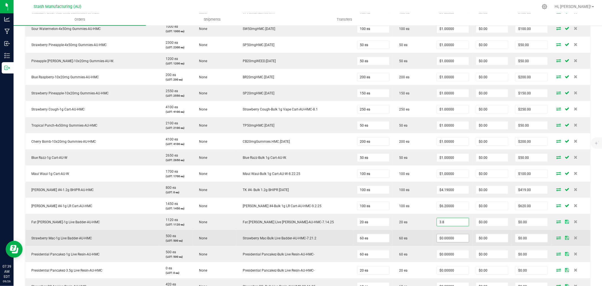
type input "$3.80000"
type input "$76.00"
click at [449, 237] on input "0" at bounding box center [453, 238] width 32 height 8
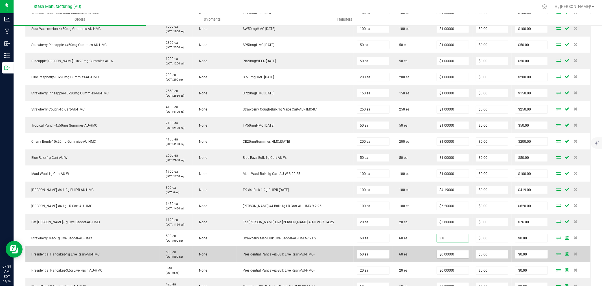
type input "$3.80000"
type input "$228.00"
click at [444, 255] on input "0" at bounding box center [453, 254] width 32 height 8
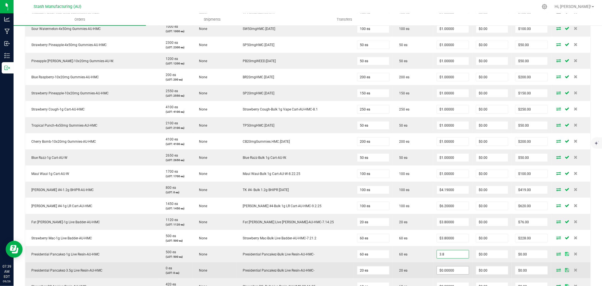
type input "$3.80000"
type input "$228.00"
click at [447, 271] on input "0" at bounding box center [453, 270] width 32 height 8
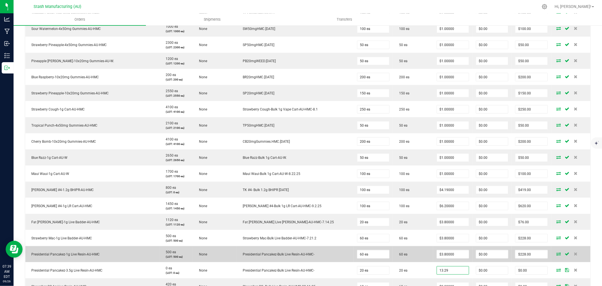
type input "$13.29000"
type input "$265.80"
click at [408, 257] on td "60 ea" at bounding box center [413, 254] width 40 height 16
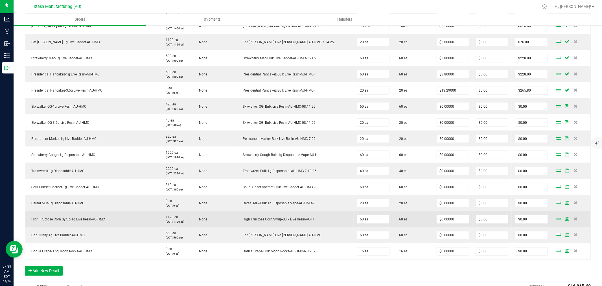
scroll to position [690, 0]
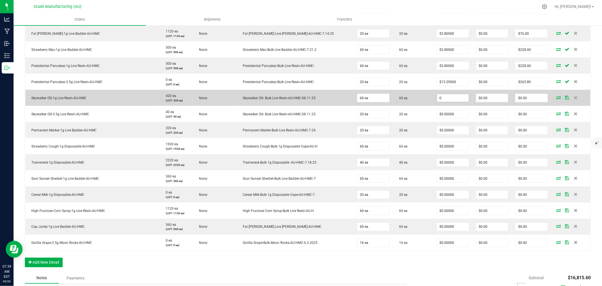
click at [441, 99] on input "0" at bounding box center [453, 98] width 32 height 8
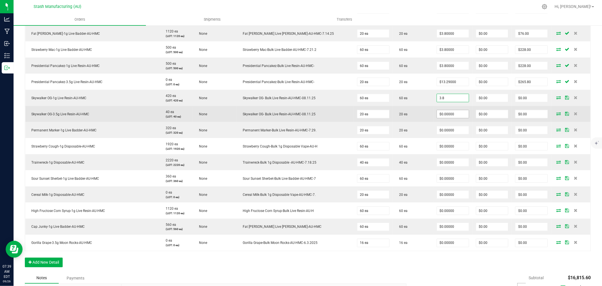
type input "$3.80000"
type input "$228.00"
click at [443, 112] on input "0" at bounding box center [453, 114] width 32 height 8
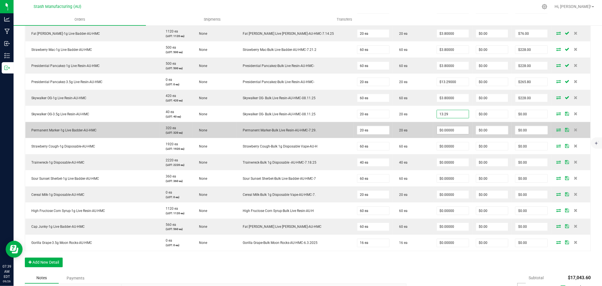
type input "$13.29000"
type input "$265.80"
click at [444, 131] on input "0" at bounding box center [453, 130] width 32 height 8
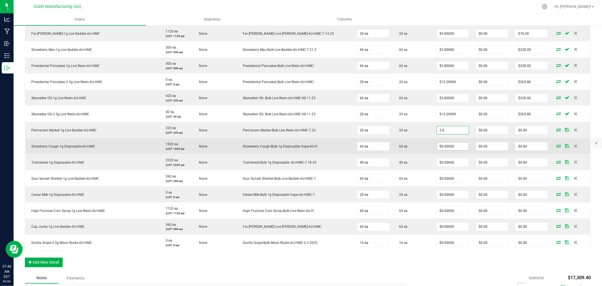
type input "$3.80000"
type input "$76.00"
click at [445, 146] on input "0" at bounding box center [453, 146] width 32 height 8
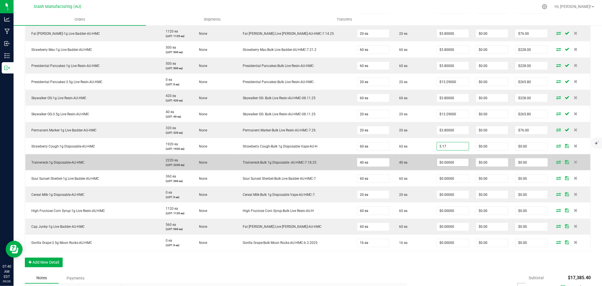
type input "$5.17000"
type input "$310.20"
click at [442, 162] on input "0" at bounding box center [453, 162] width 32 height 8
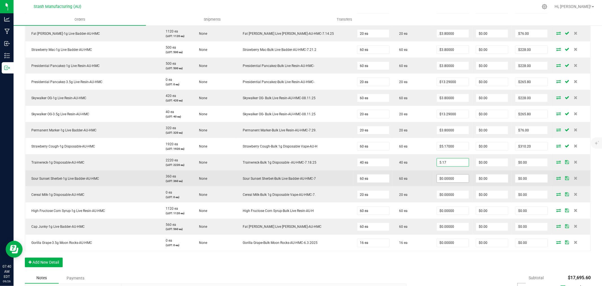
type input "$5.17000"
type input "$206.80"
click at [446, 181] on input "0" at bounding box center [453, 178] width 32 height 8
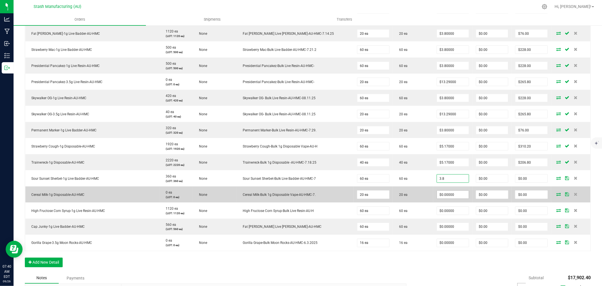
type input "$3.80000"
type input "$228.00"
click at [445, 194] on input "0" at bounding box center [453, 195] width 32 height 8
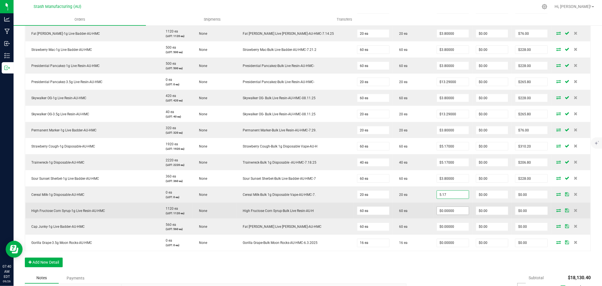
type input "$5.17000"
type input "$103.40"
click at [447, 210] on input "0" at bounding box center [453, 211] width 32 height 8
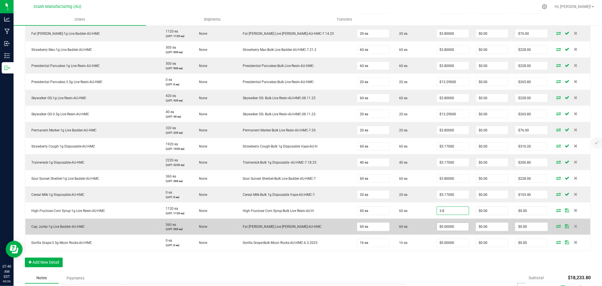
type input "$3.80000"
type input "$228.00"
click at [438, 226] on input "0" at bounding box center [453, 227] width 32 height 8
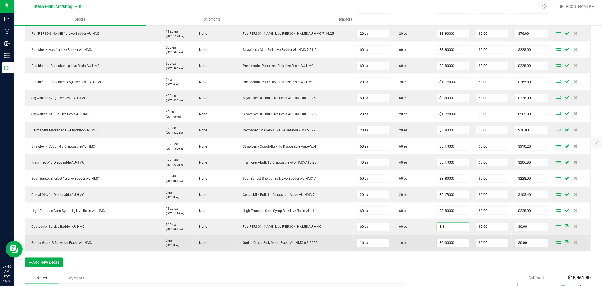
type input "$3.80000"
type input "$228.00"
click at [443, 242] on input "0" at bounding box center [453, 243] width 32 height 8
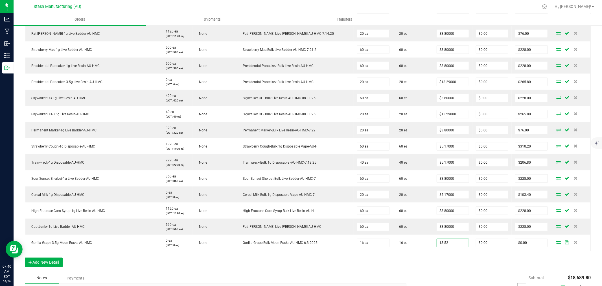
type input "$13.52000"
type input "$216.32"
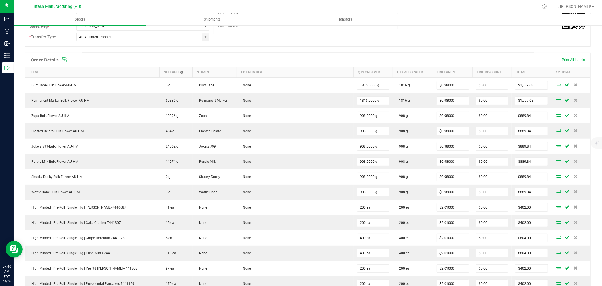
scroll to position [0, 0]
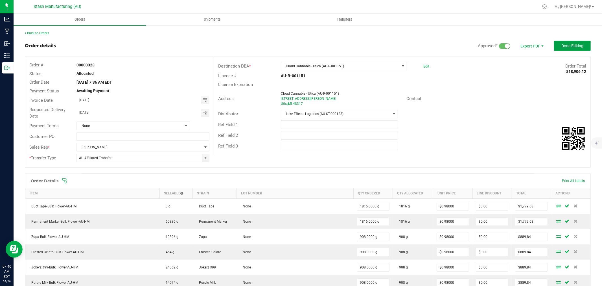
click at [572, 48] on button "Done Editing" at bounding box center [572, 46] width 37 height 10
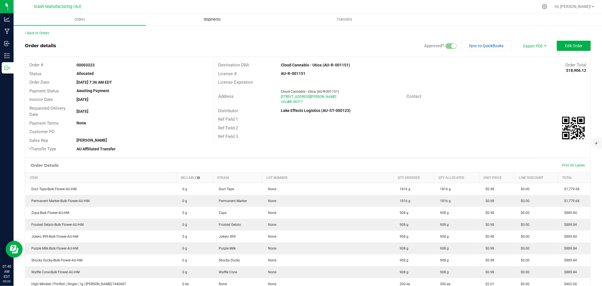
click at [213, 23] on uib-tab-heading "Shipments" at bounding box center [212, 19] width 132 height 11
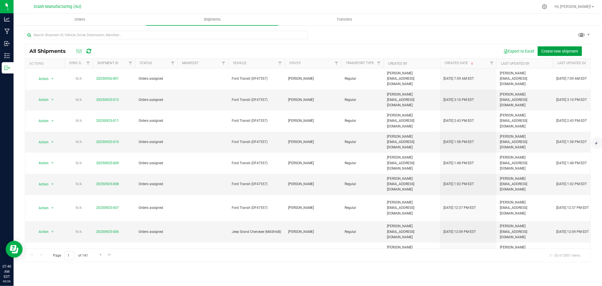
click at [574, 52] on span "Create new shipment" at bounding box center [559, 51] width 37 height 5
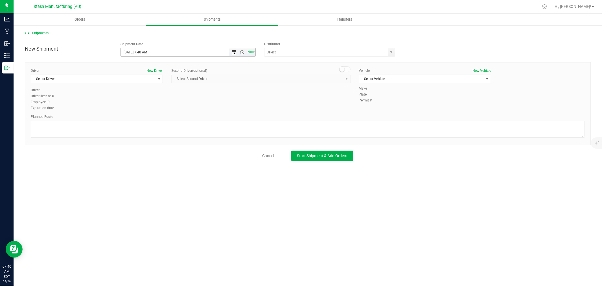
click at [234, 54] on span "Open the date view" at bounding box center [234, 52] width 5 height 5
click at [136, 120] on link "29" at bounding box center [134, 118] width 8 height 9
type input "[DATE] 7:40 AM"
click at [277, 50] on input "text" at bounding box center [325, 52] width 120 height 8
click at [295, 60] on li "Lake Effects Logistics (AU-ST-000123)" at bounding box center [330, 62] width 130 height 8
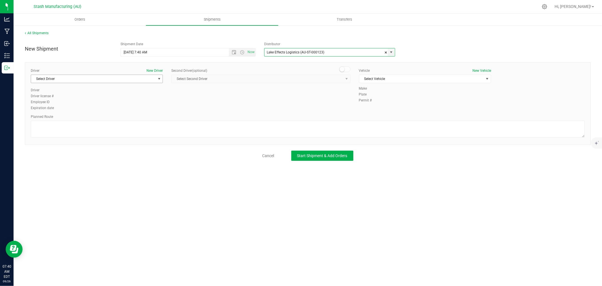
type input "Lake Effects Logistics (AU-ST-000123)"
drag, startPoint x: 119, startPoint y: 79, endPoint x: 114, endPoint y: 92, distance: 13.6
click at [119, 79] on span "Select Driver" at bounding box center [93, 79] width 124 height 8
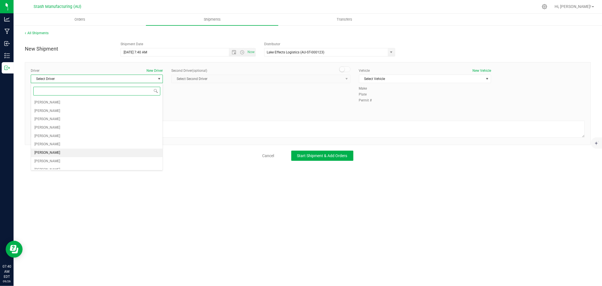
click at [54, 152] on li "[PERSON_NAME]" at bounding box center [97, 152] width 132 height 8
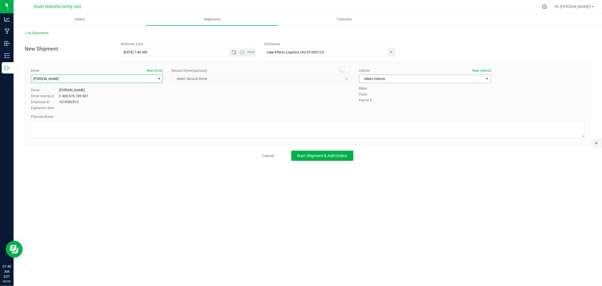
click at [390, 77] on span "Select Vehicle" at bounding box center [421, 79] width 124 height 8
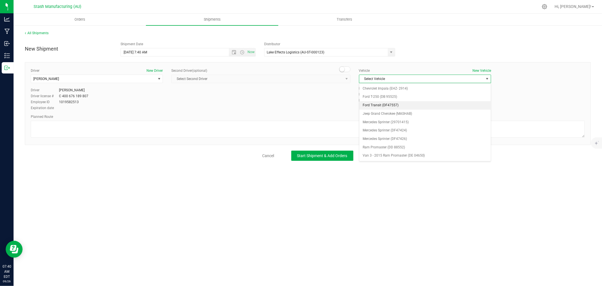
click at [403, 105] on li "Ford Transit (DF47557)" at bounding box center [425, 105] width 132 height 8
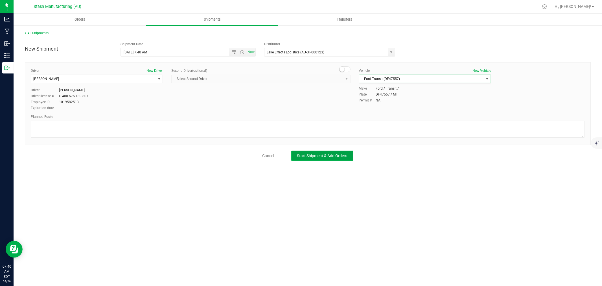
click at [340, 156] on span "Start Shipment & Add Orders" at bounding box center [322, 155] width 50 height 5
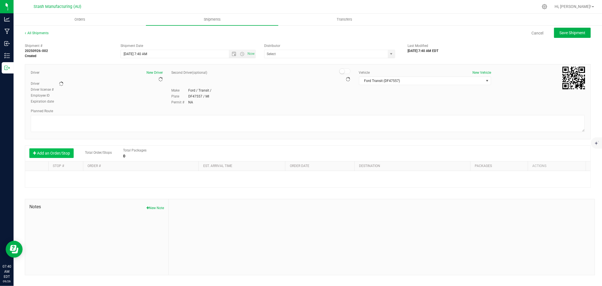
type input "Lake Effects Logistics (AU-ST-000123)"
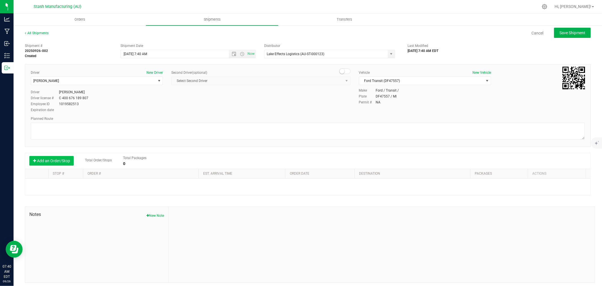
click at [54, 161] on button "Add an Order/Stop" at bounding box center [51, 161] width 44 height 10
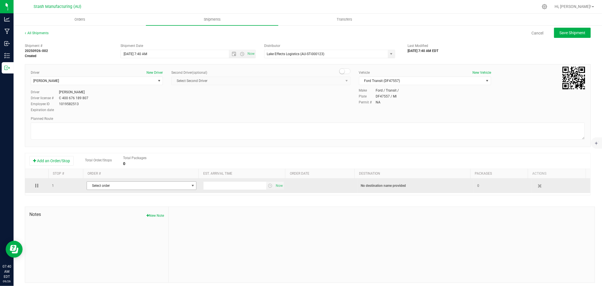
click at [133, 187] on span "Select order" at bounding box center [138, 186] width 102 height 8
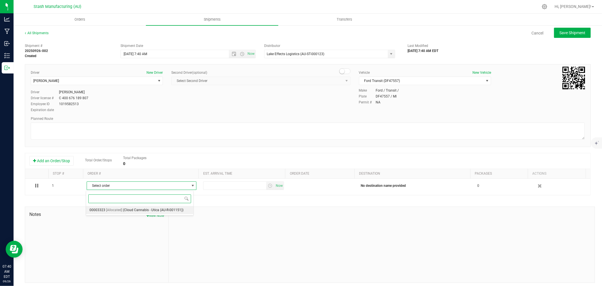
click at [160, 210] on span "(Cloud Cannabis - Utica (AU-R-001151))" at bounding box center [153, 209] width 60 height 7
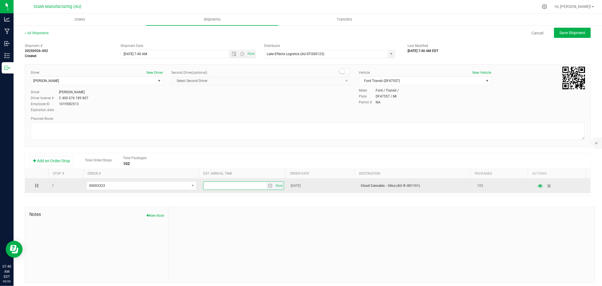
click at [215, 188] on input "text" at bounding box center [235, 186] width 63 height 8
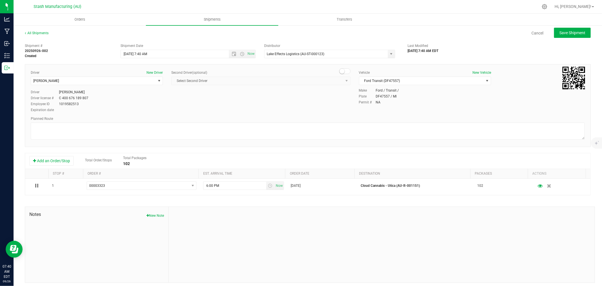
click at [228, 210] on div at bounding box center [382, 245] width 426 height 76
click at [577, 31] on span "Save Shipment" at bounding box center [573, 32] width 26 height 5
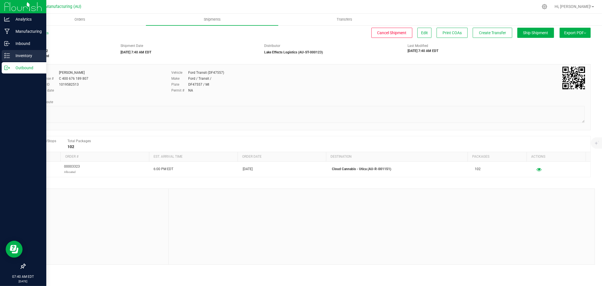
click at [10, 56] on p "Inventory" at bounding box center [27, 55] width 34 height 7
